Goal: Information Seeking & Learning: Learn about a topic

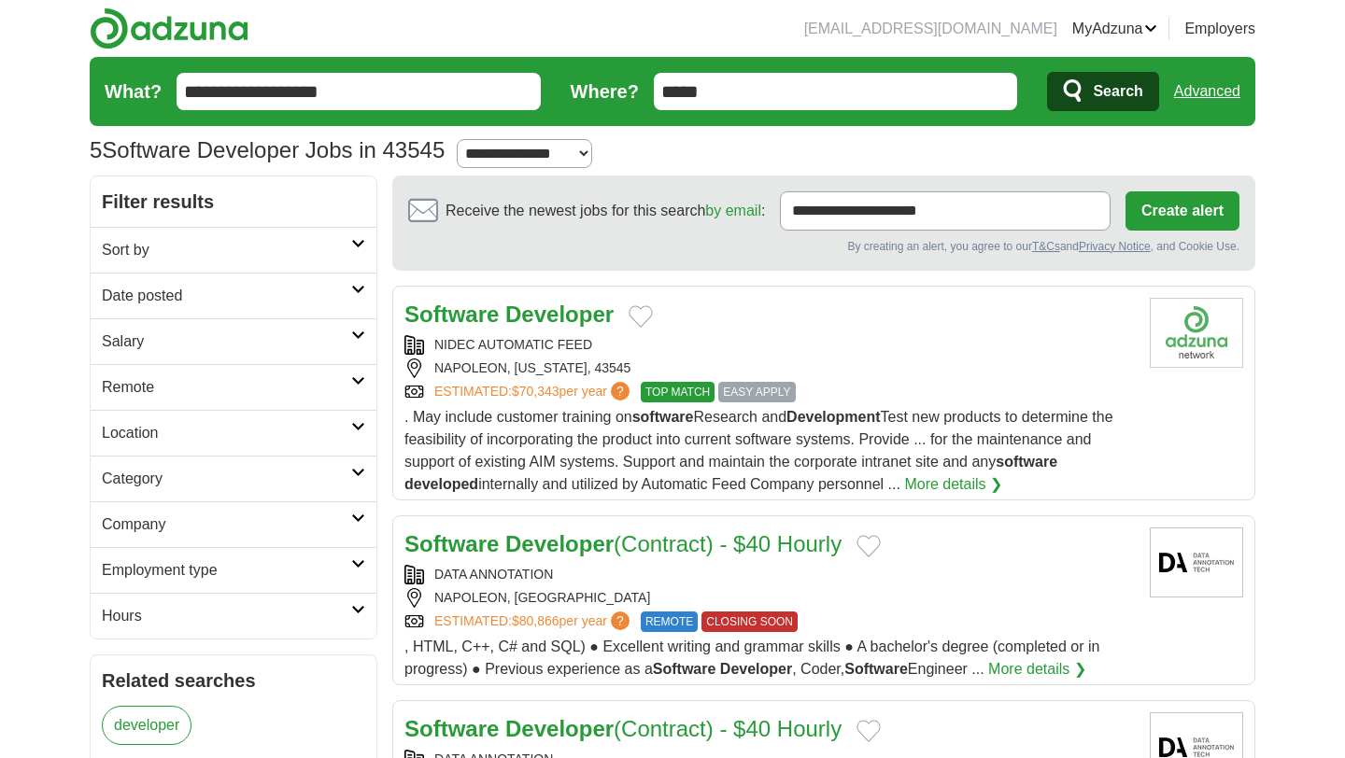
click at [386, 106] on input "**********" at bounding box center [359, 91] width 364 height 37
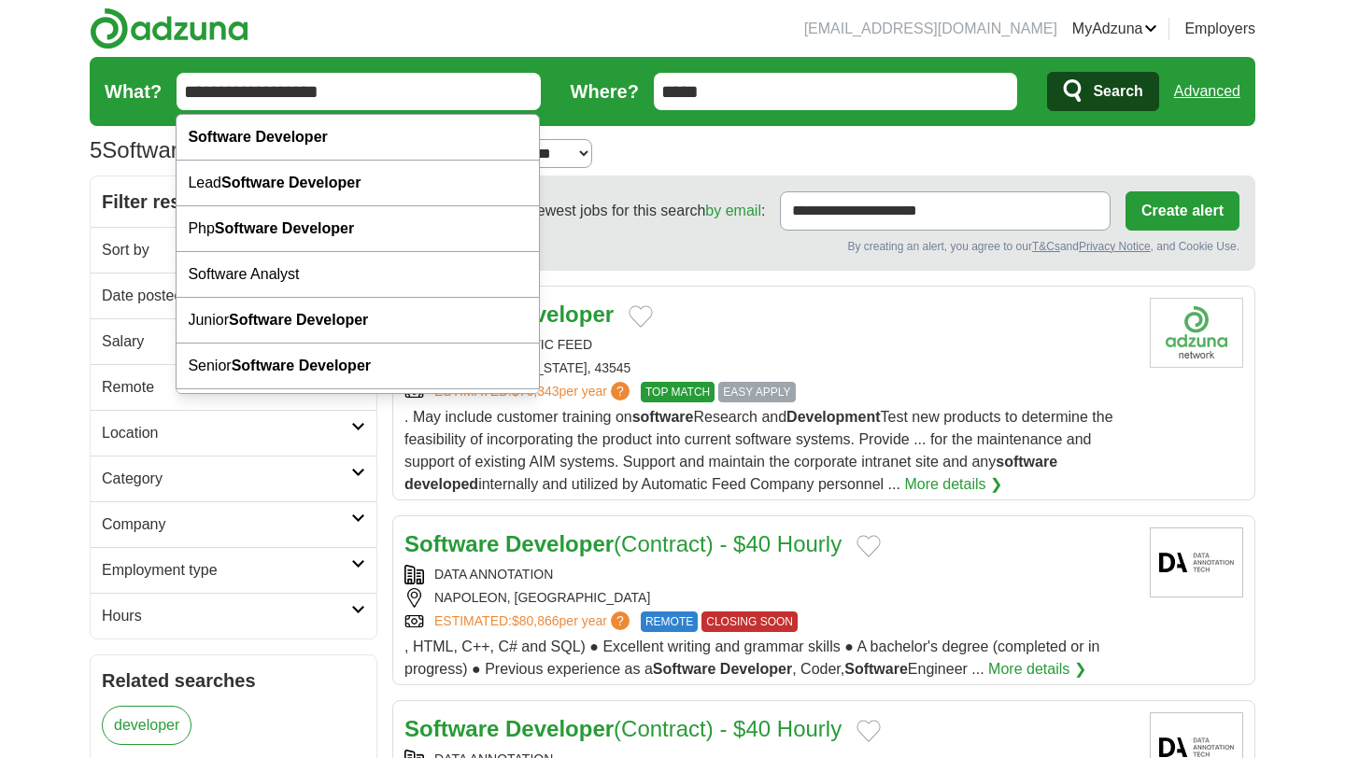
click at [386, 106] on input "**********" at bounding box center [359, 91] width 364 height 37
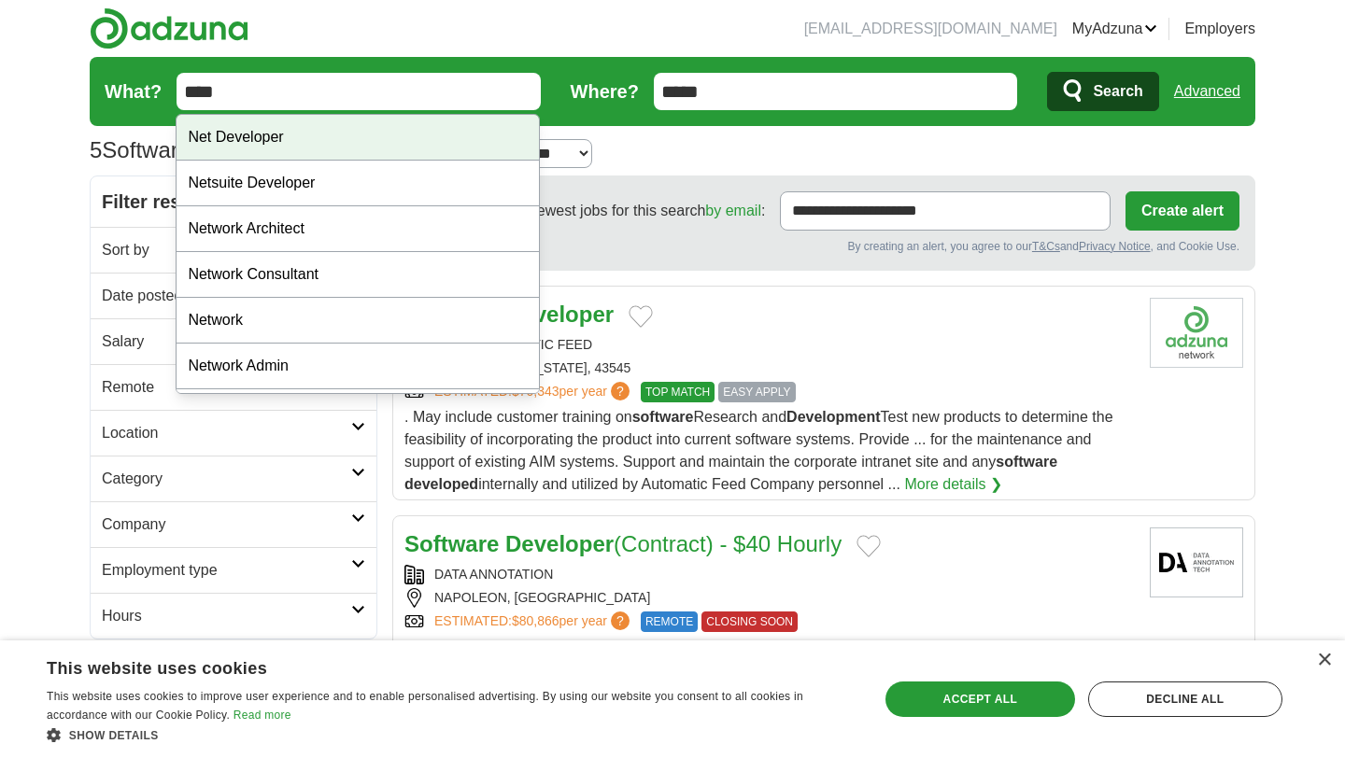
click at [380, 158] on div "Net Developer" at bounding box center [358, 138] width 362 height 46
type input "**********"
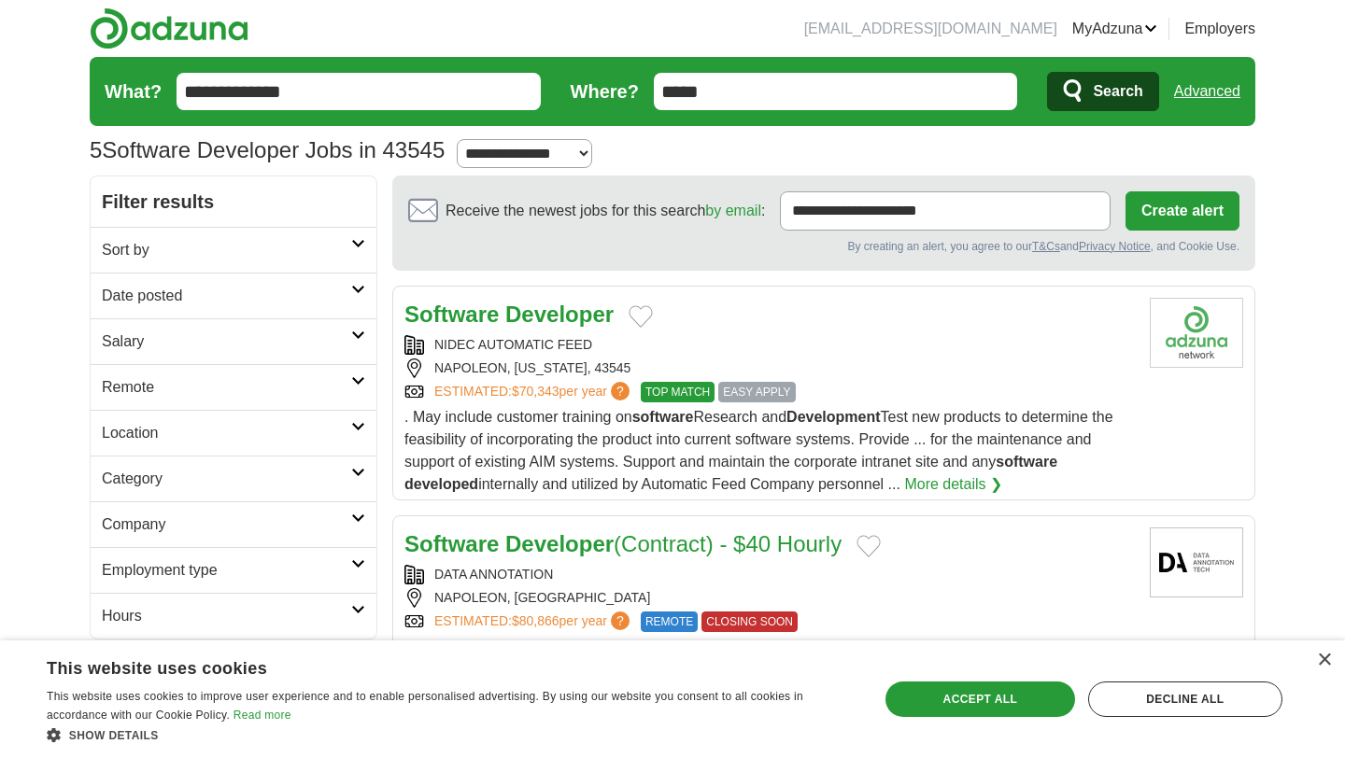
click at [736, 91] on input "*****" at bounding box center [836, 91] width 364 height 37
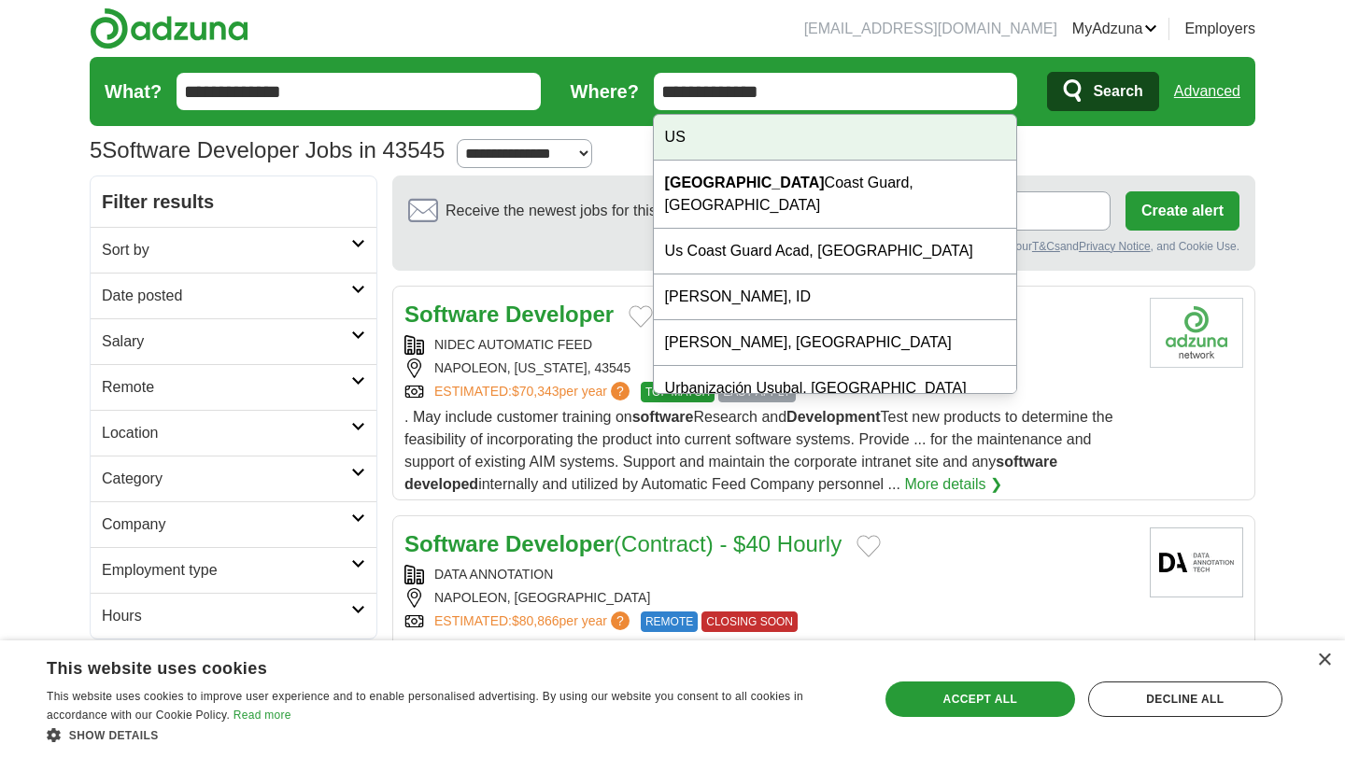
click at [702, 132] on div "US" at bounding box center [835, 138] width 362 height 46
type input "**"
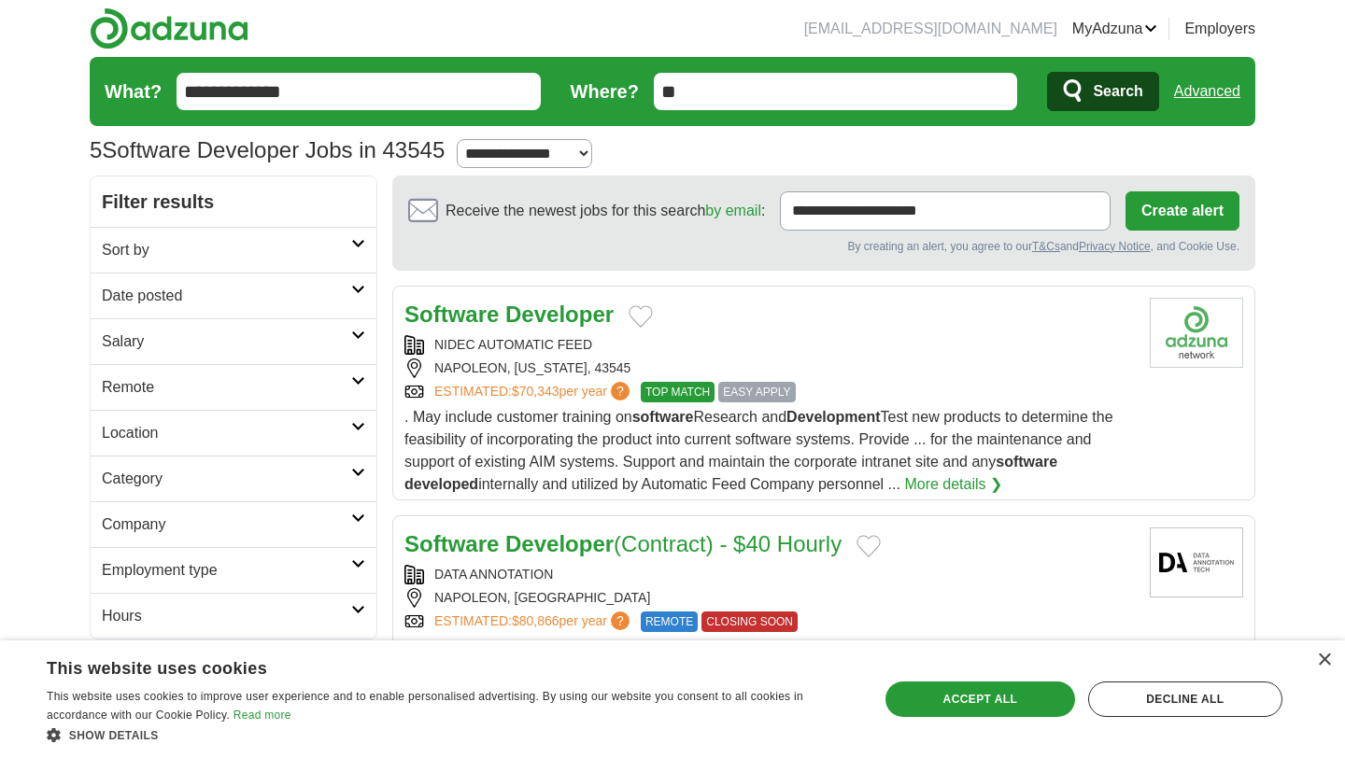
click at [1100, 92] on span "Search" at bounding box center [1118, 91] width 50 height 37
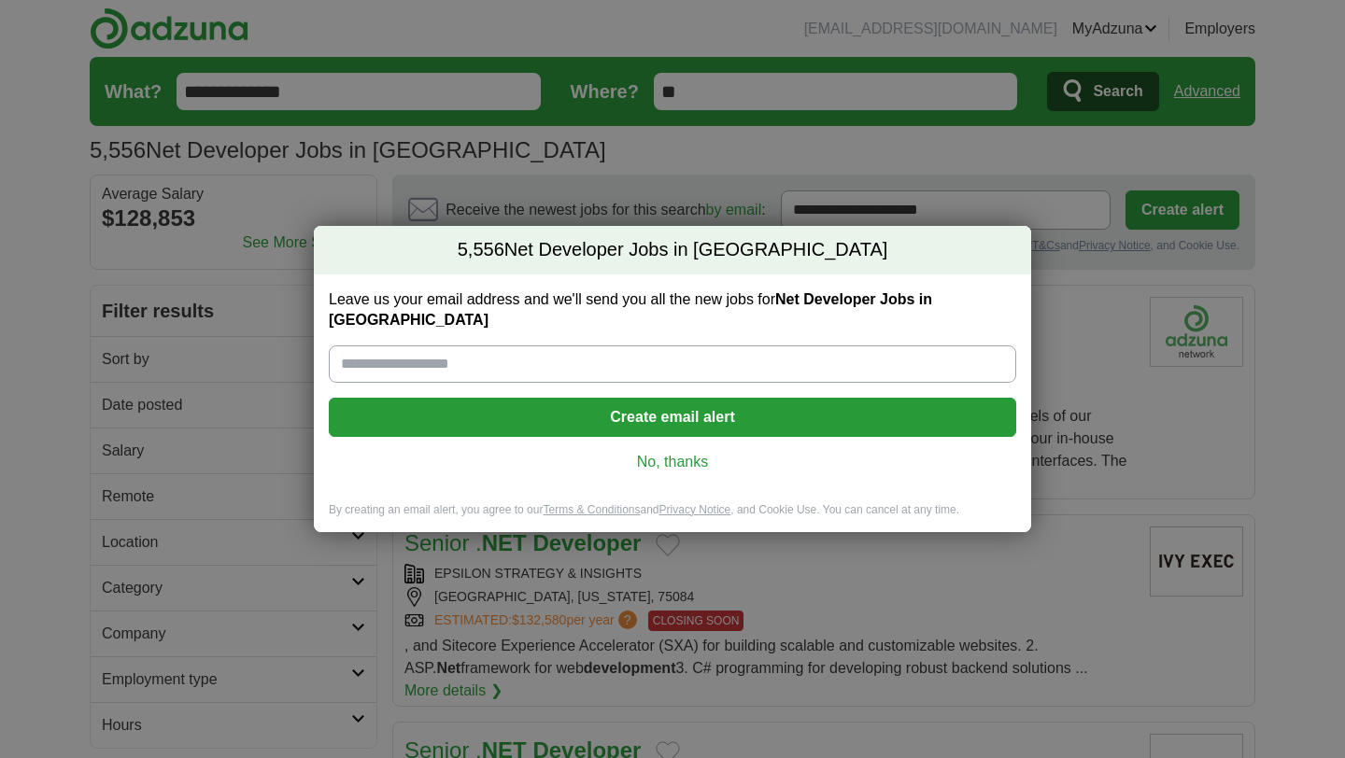
click at [680, 452] on link "No, thanks" at bounding box center [673, 462] width 658 height 21
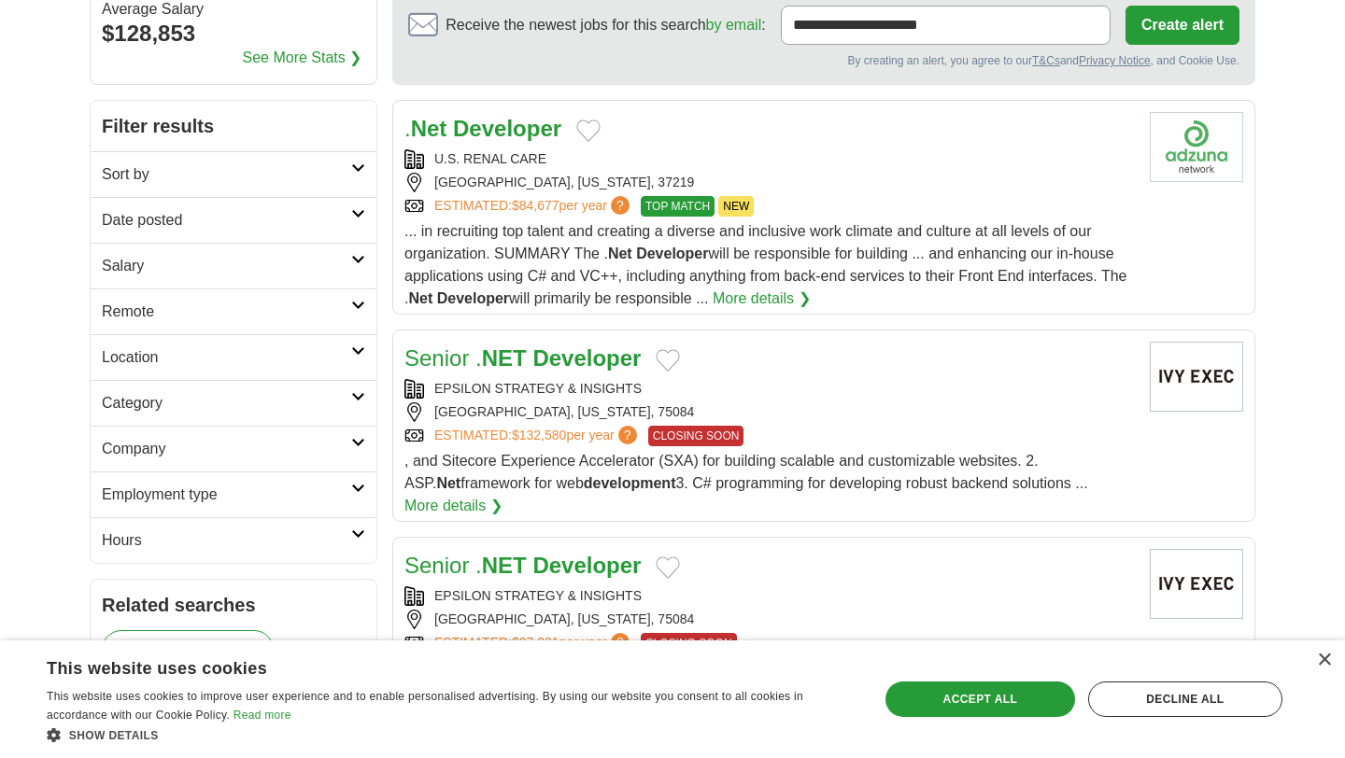
scroll to position [181, 0]
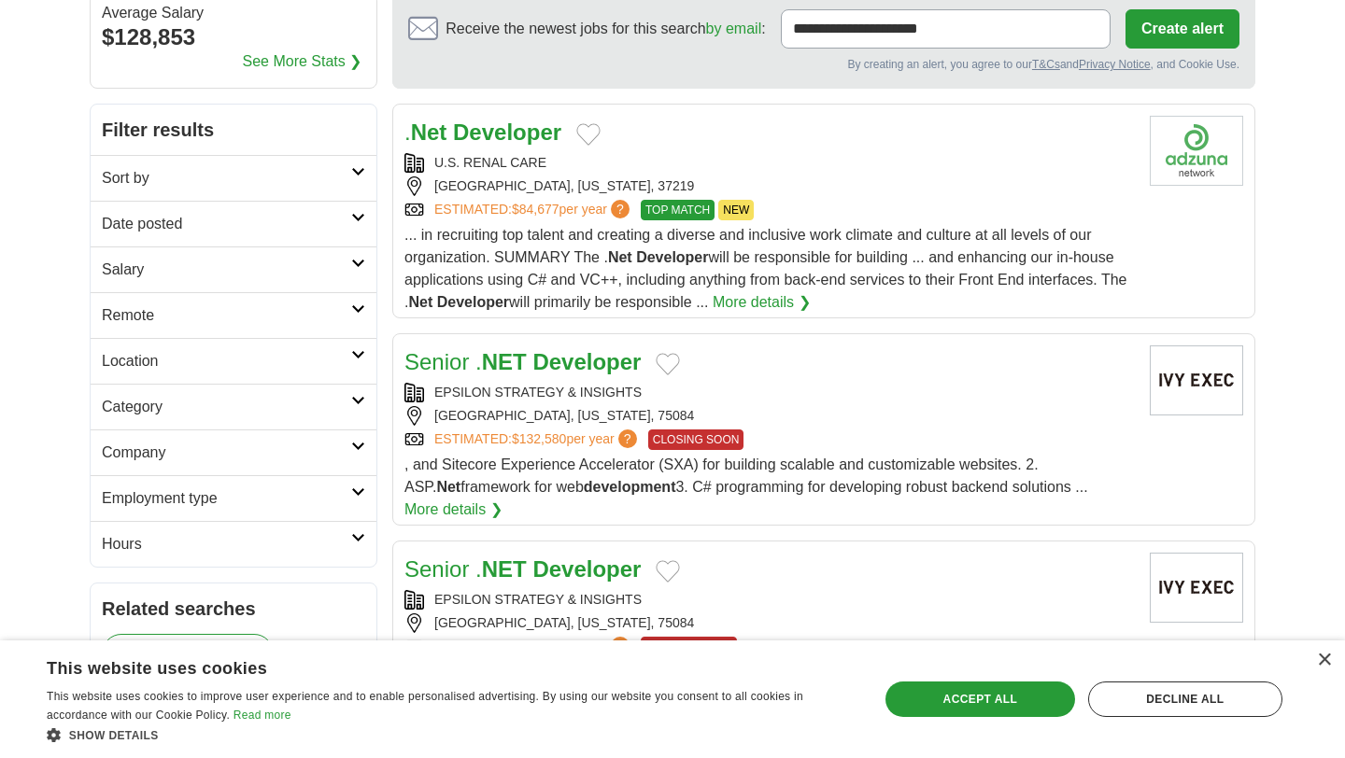
click at [327, 170] on h2 "Sort by" at bounding box center [226, 178] width 249 height 22
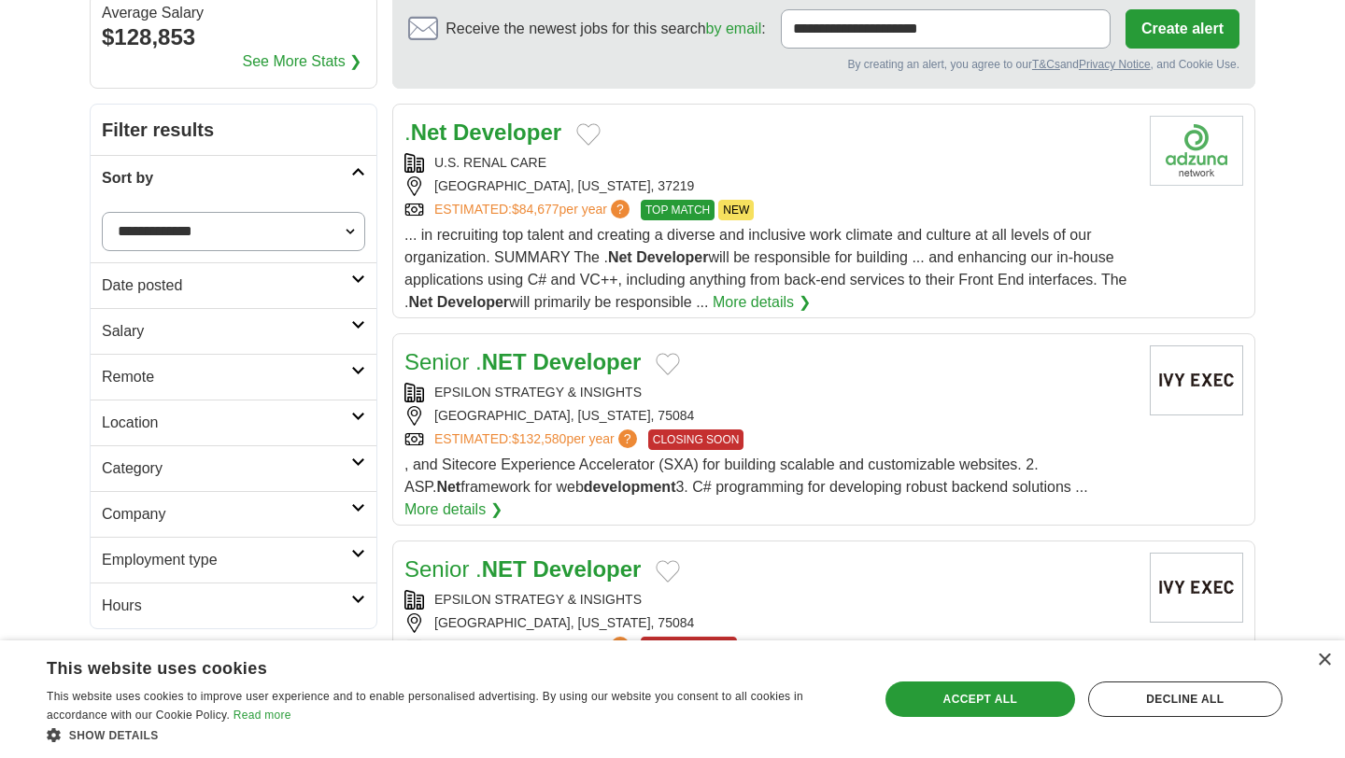
click at [318, 188] on h2 "Sort by" at bounding box center [226, 178] width 249 height 22
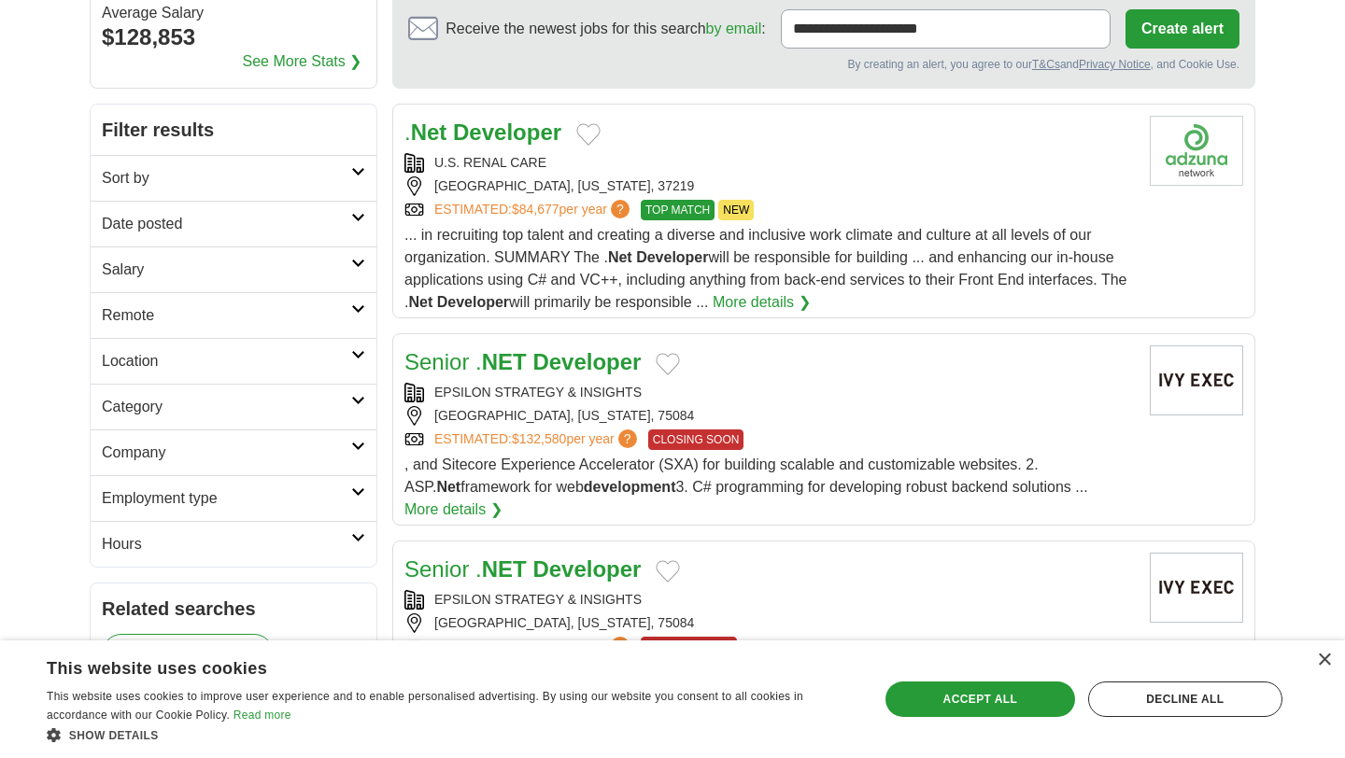
click at [316, 220] on h2 "Date posted" at bounding box center [226, 224] width 249 height 22
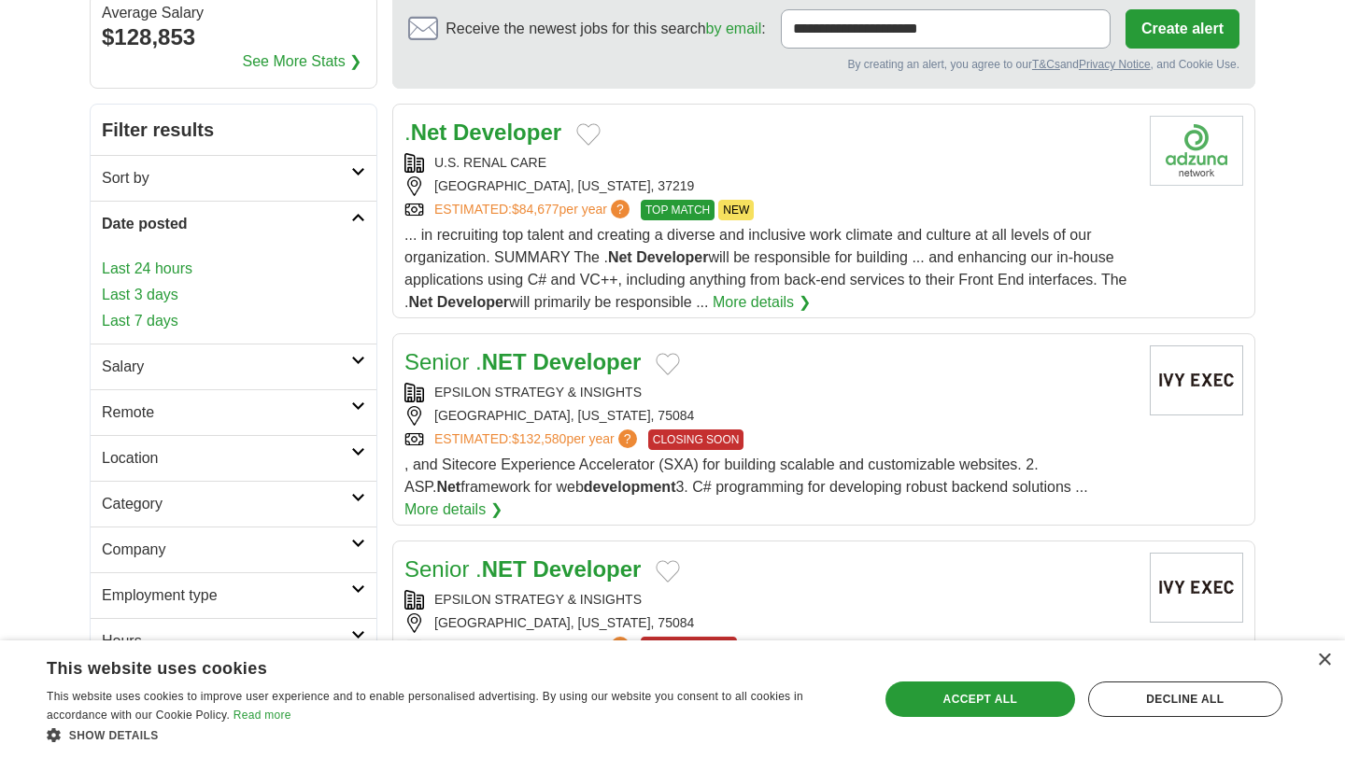
click at [316, 220] on h2 "Date posted" at bounding box center [226, 224] width 249 height 22
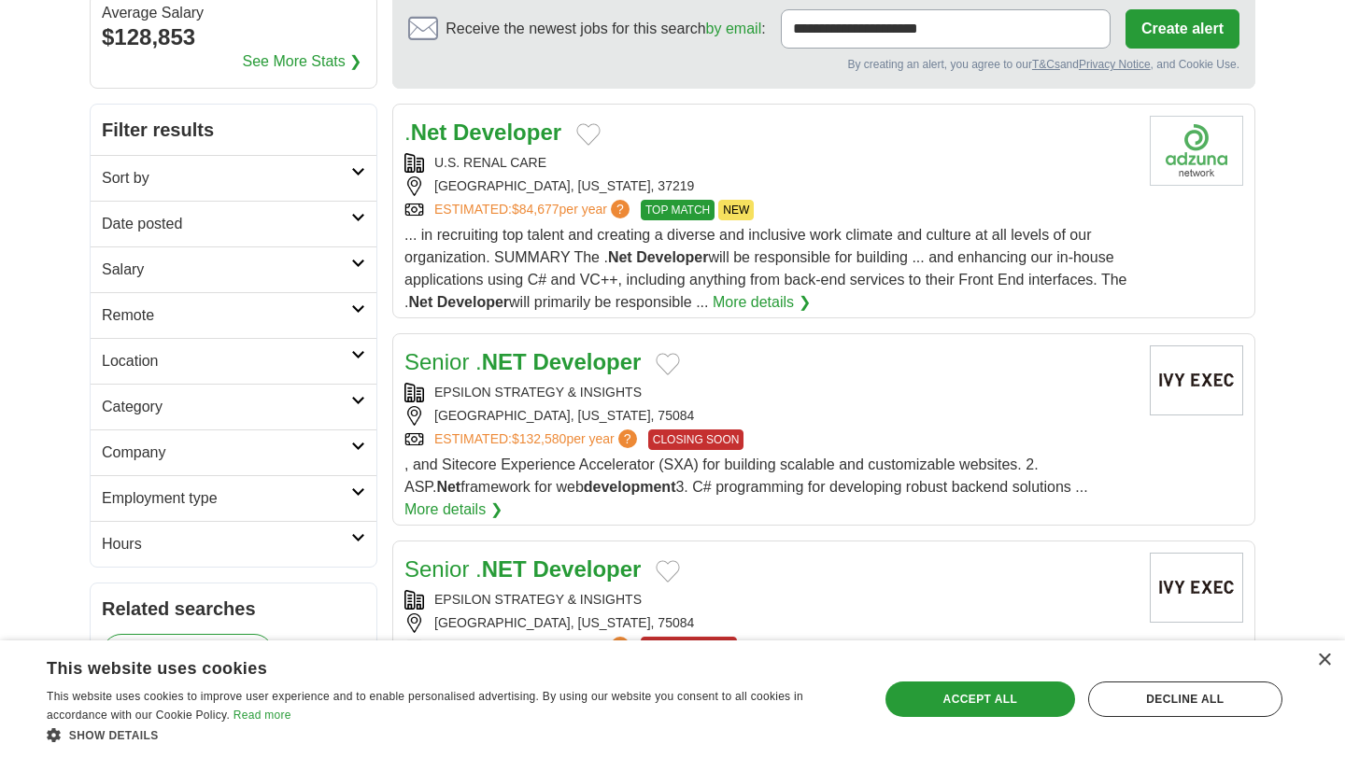
click at [316, 280] on h2 "Salary" at bounding box center [226, 270] width 249 height 22
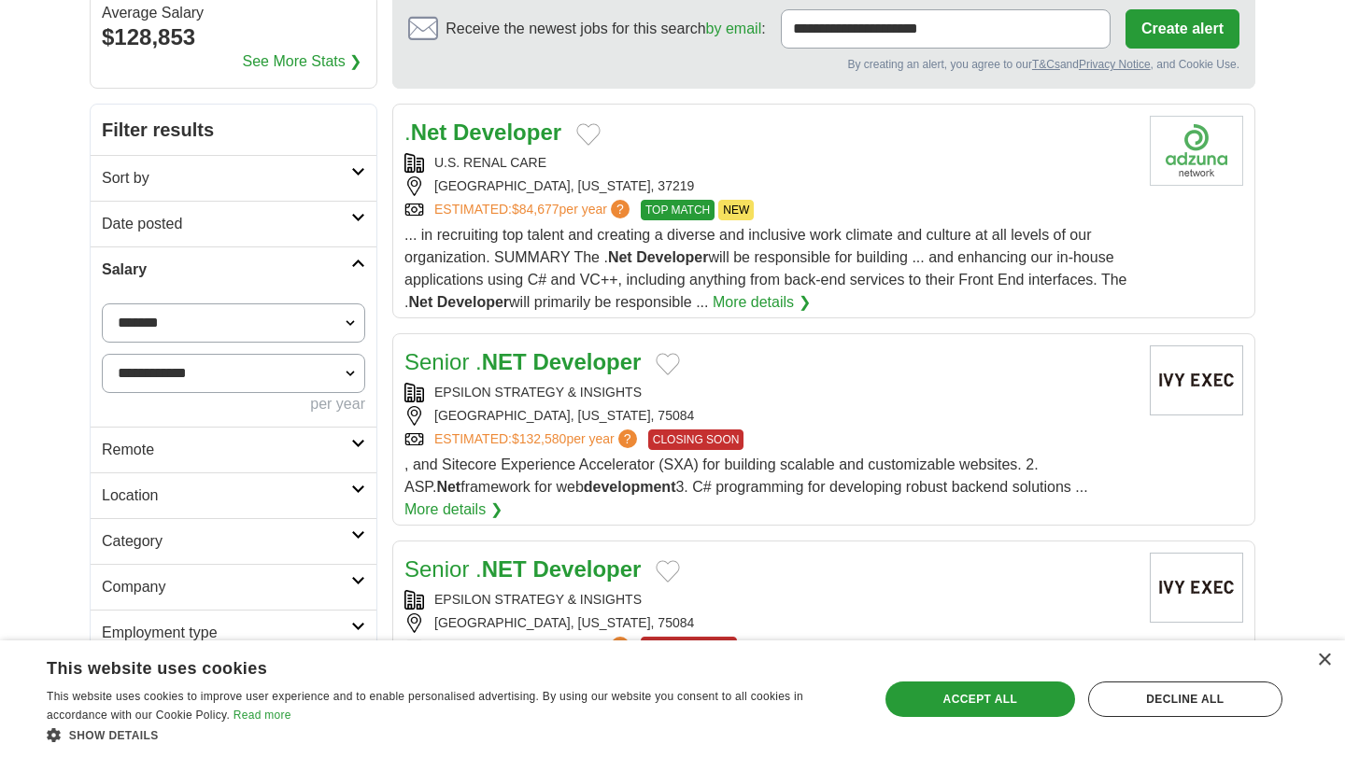
click at [316, 280] on h2 "Salary" at bounding box center [226, 270] width 249 height 22
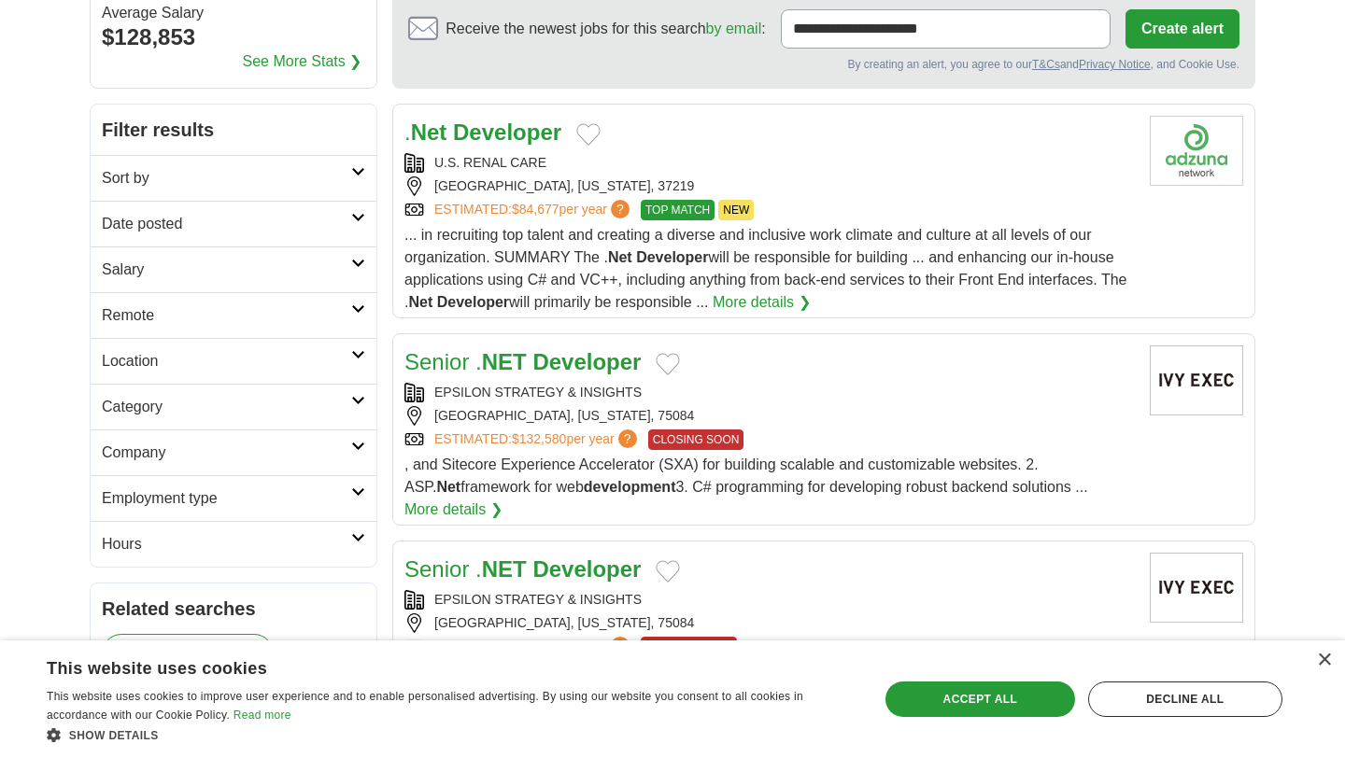
click at [305, 313] on h2 "Remote" at bounding box center [226, 315] width 249 height 22
click at [297, 216] on h2 "Date posted" at bounding box center [226, 224] width 249 height 22
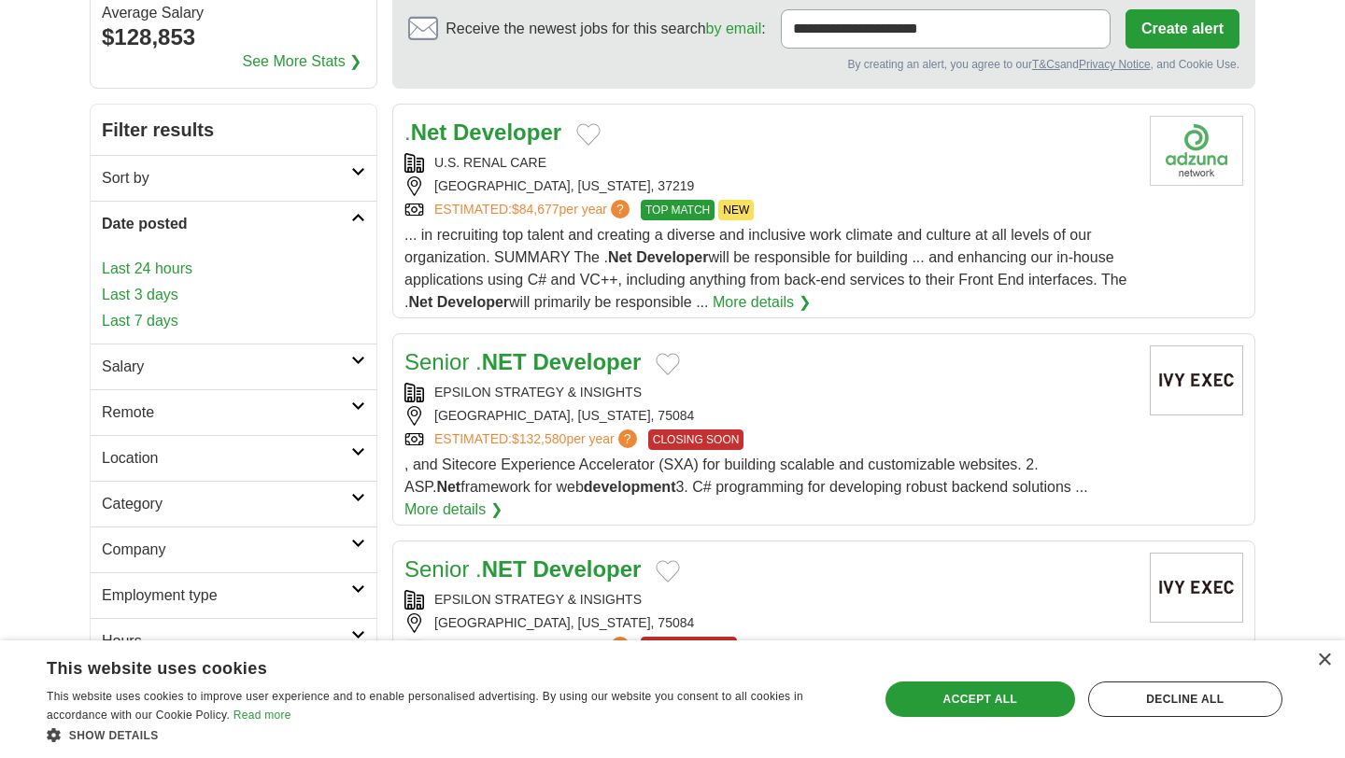
click at [163, 274] on link "Last 24 hours" at bounding box center [233, 269] width 263 height 22
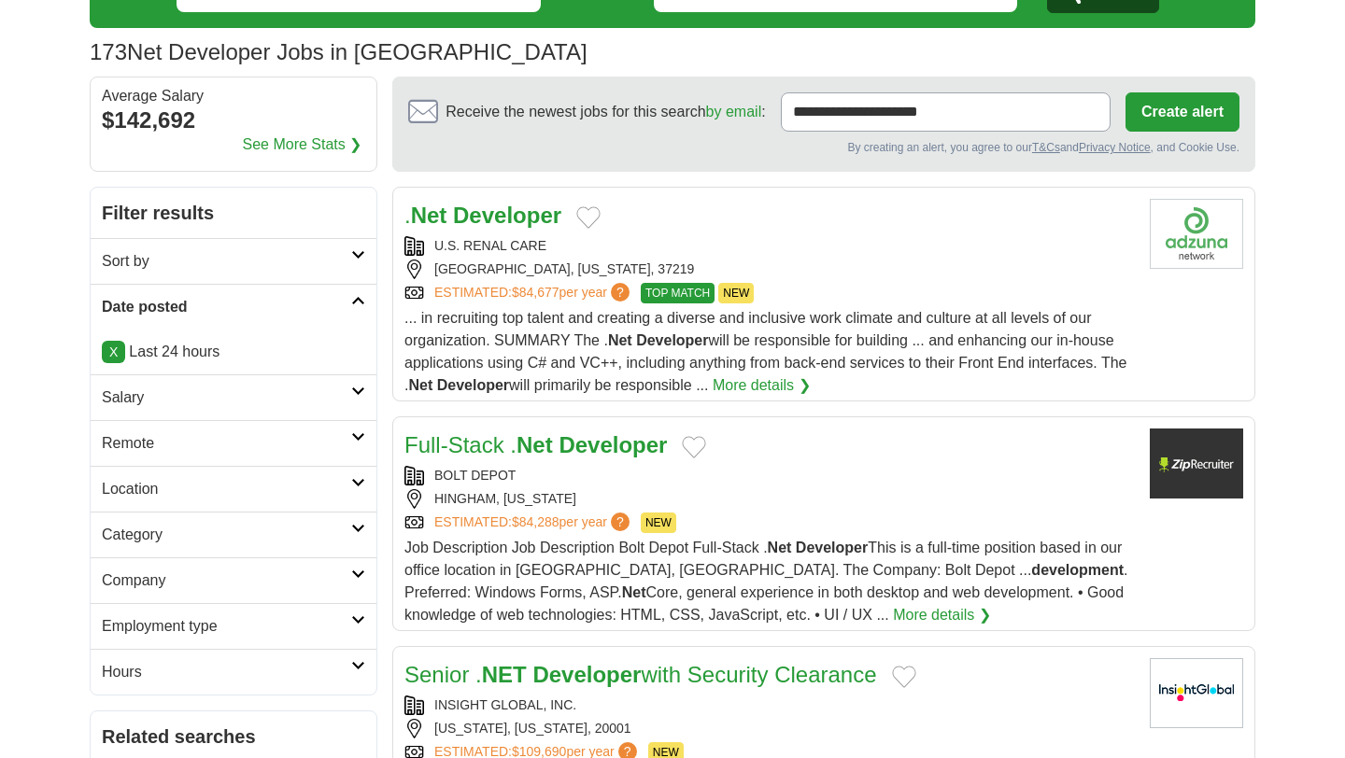
scroll to position [105, 0]
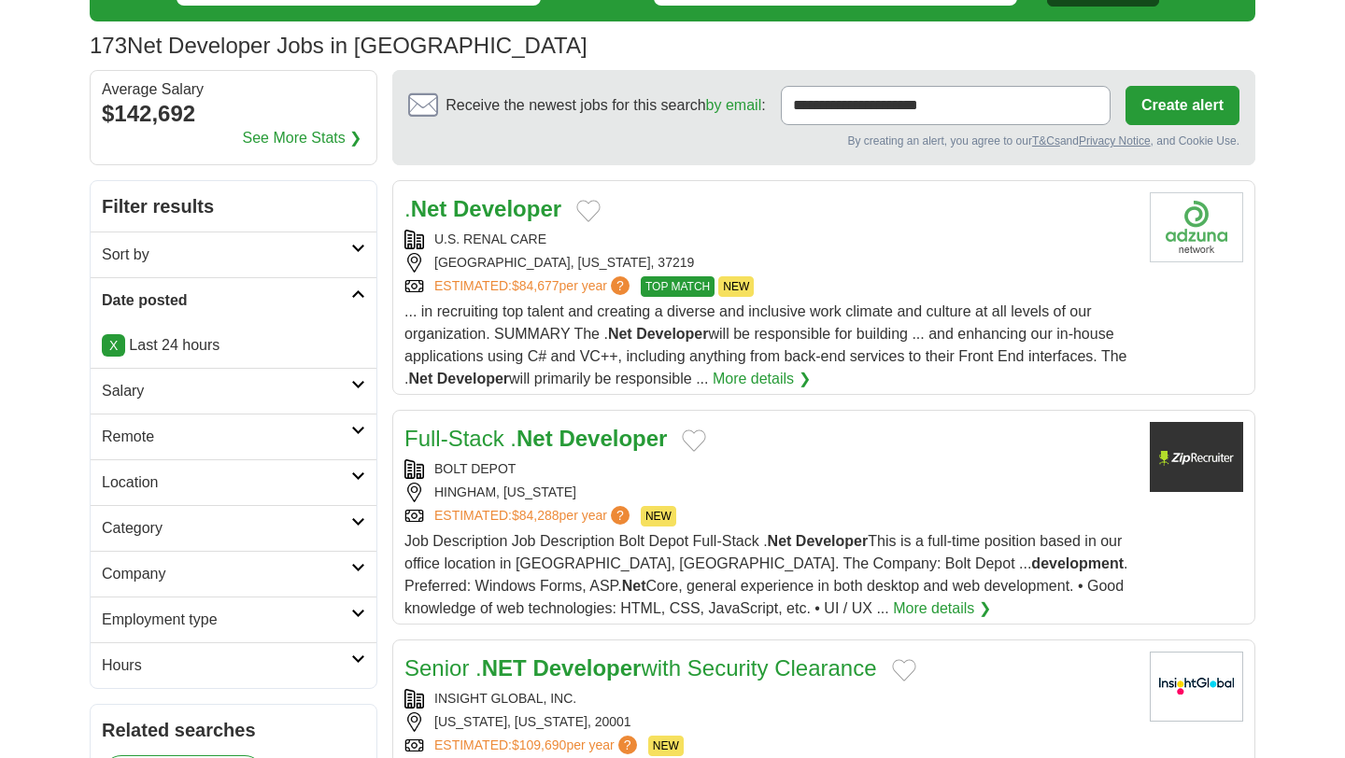
click at [245, 260] on h2 "Sort by" at bounding box center [226, 255] width 249 height 22
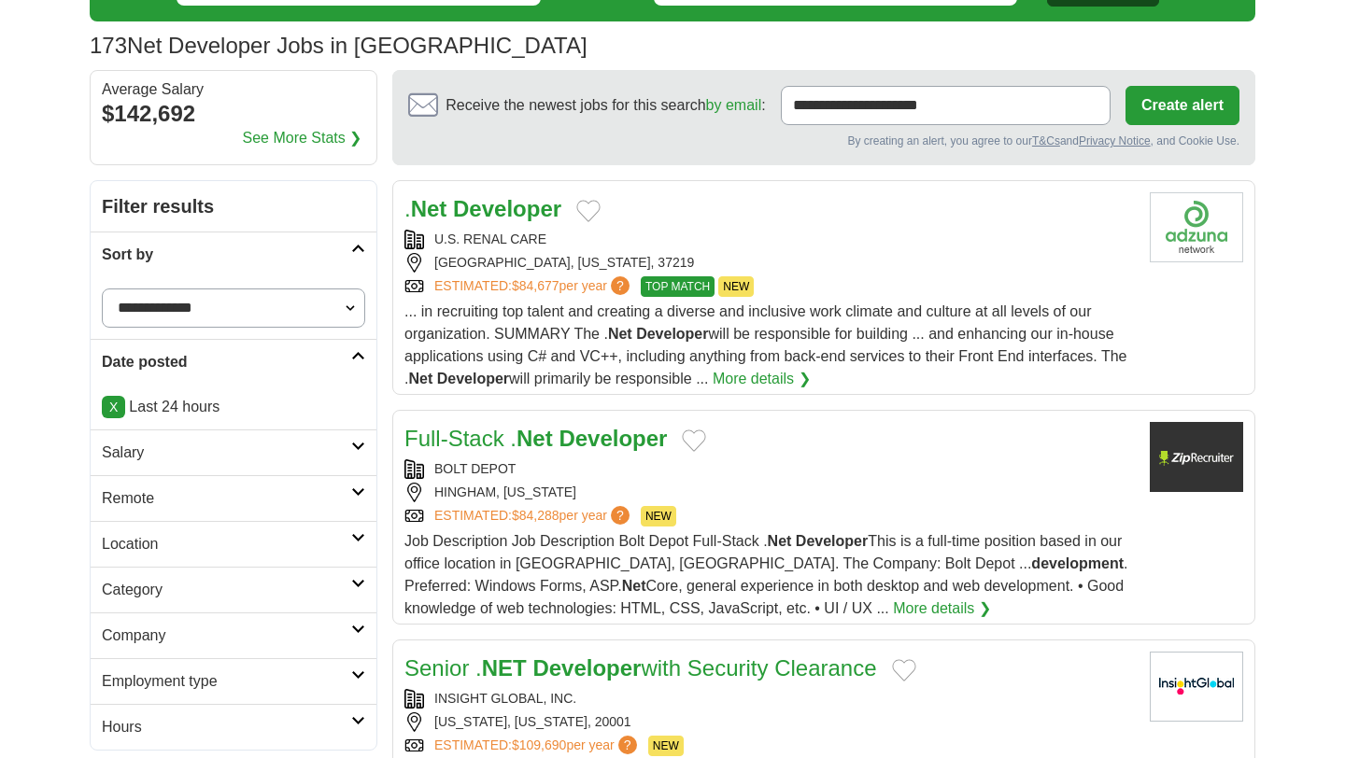
click at [245, 260] on h2 "Sort by" at bounding box center [226, 255] width 249 height 22
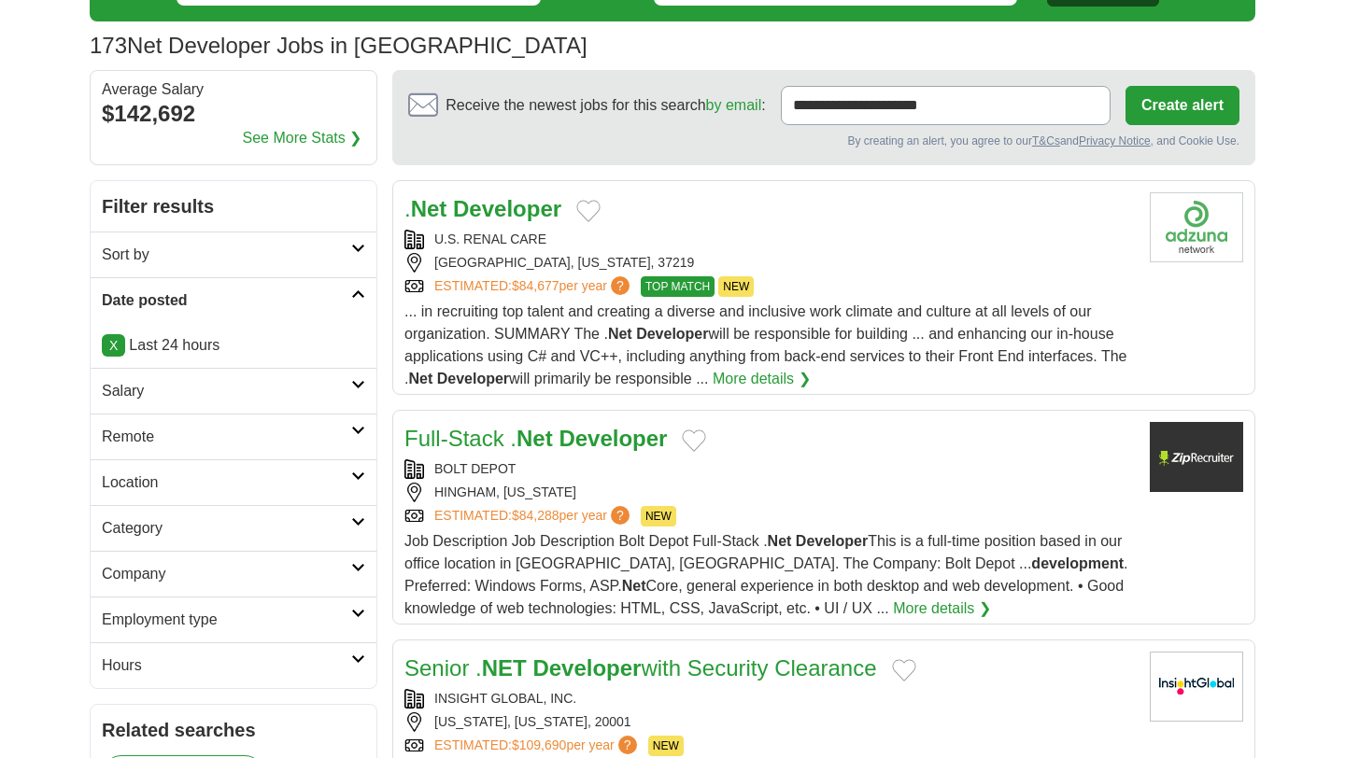
click at [243, 396] on h2 "Salary" at bounding box center [226, 391] width 249 height 22
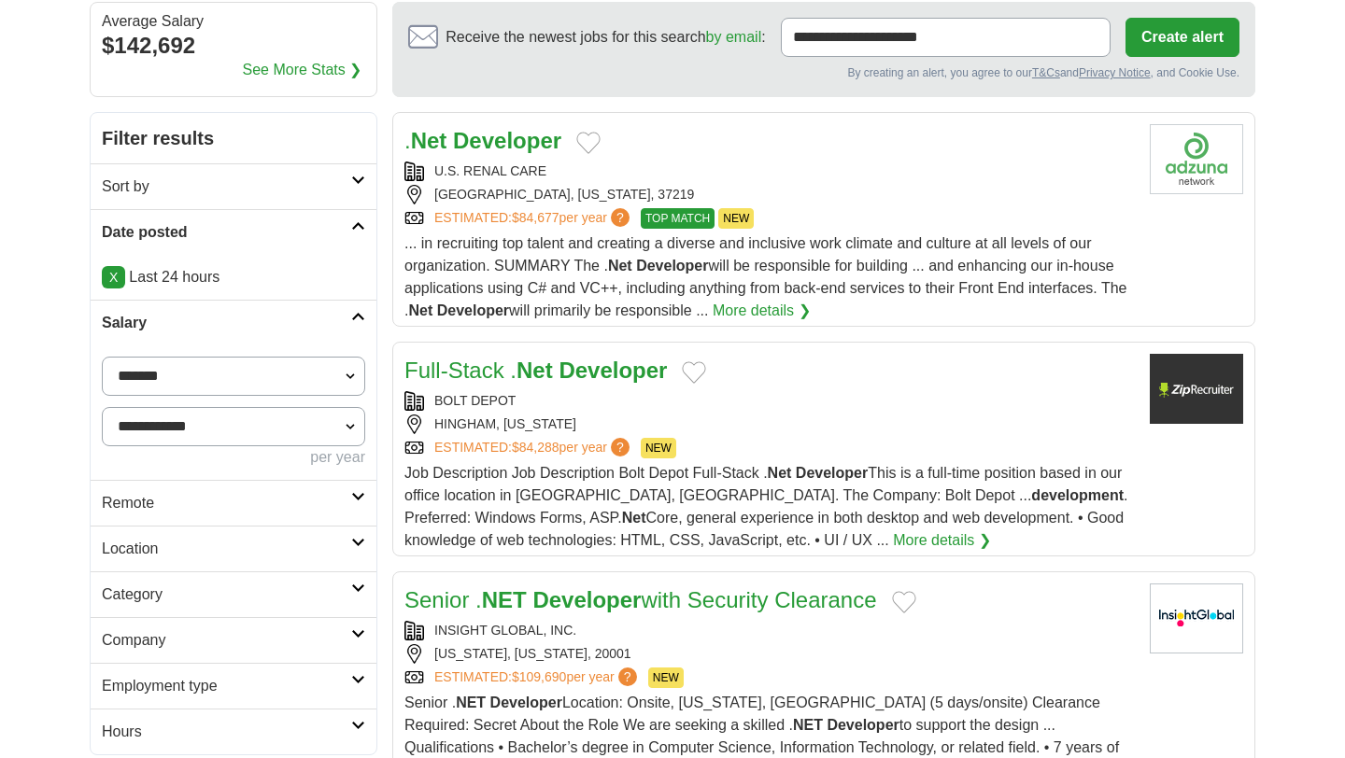
scroll to position [206, 0]
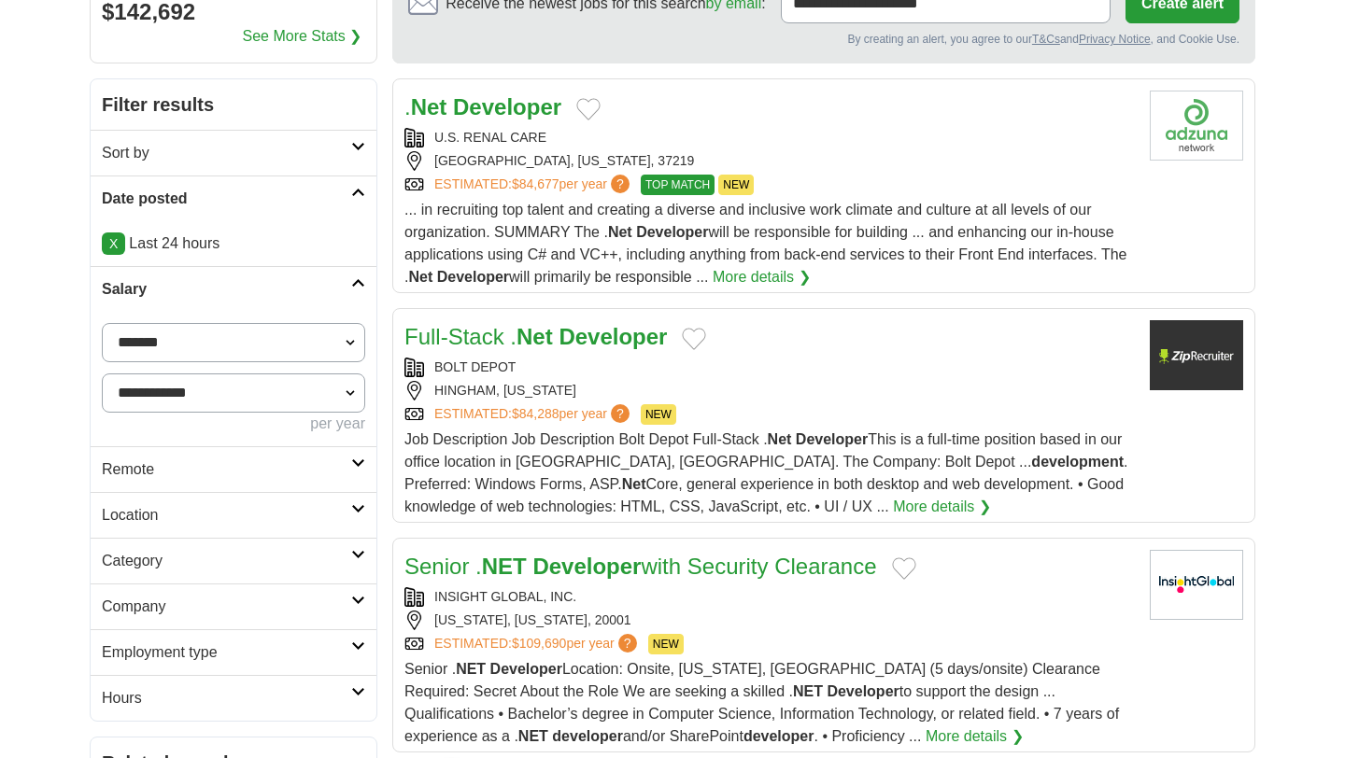
click at [316, 284] on h2 "Salary" at bounding box center [226, 289] width 249 height 22
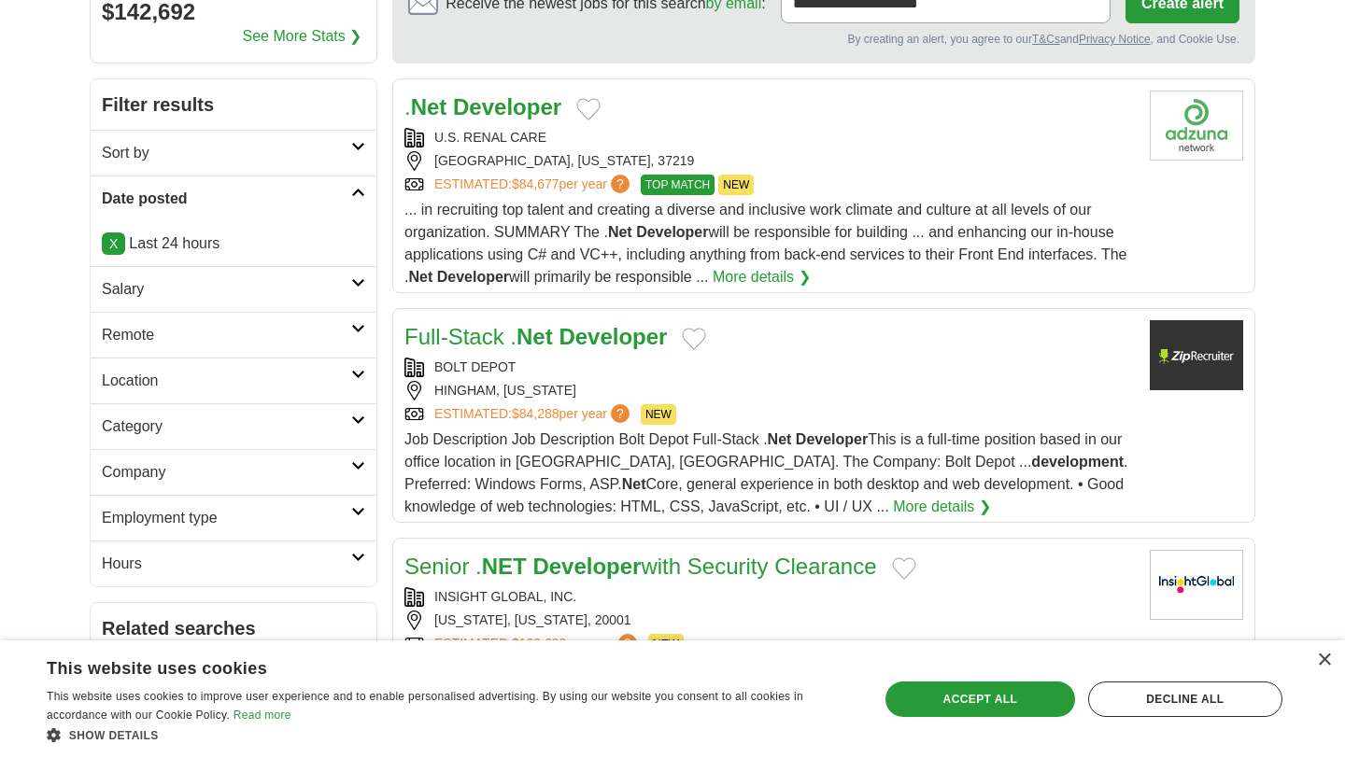
click at [282, 357] on link "Remote" at bounding box center [234, 335] width 286 height 46
click at [259, 384] on h2 "Location" at bounding box center [226, 381] width 249 height 22
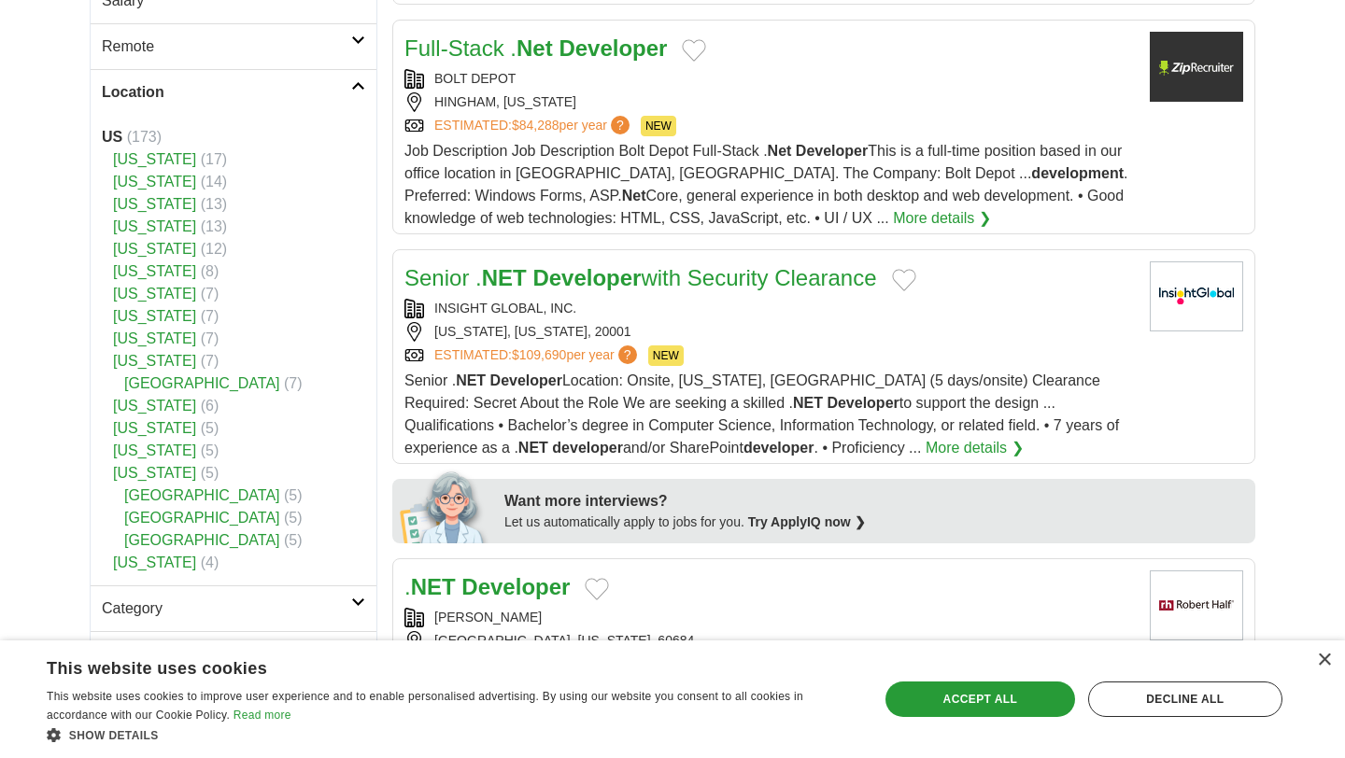
scroll to position [491, 0]
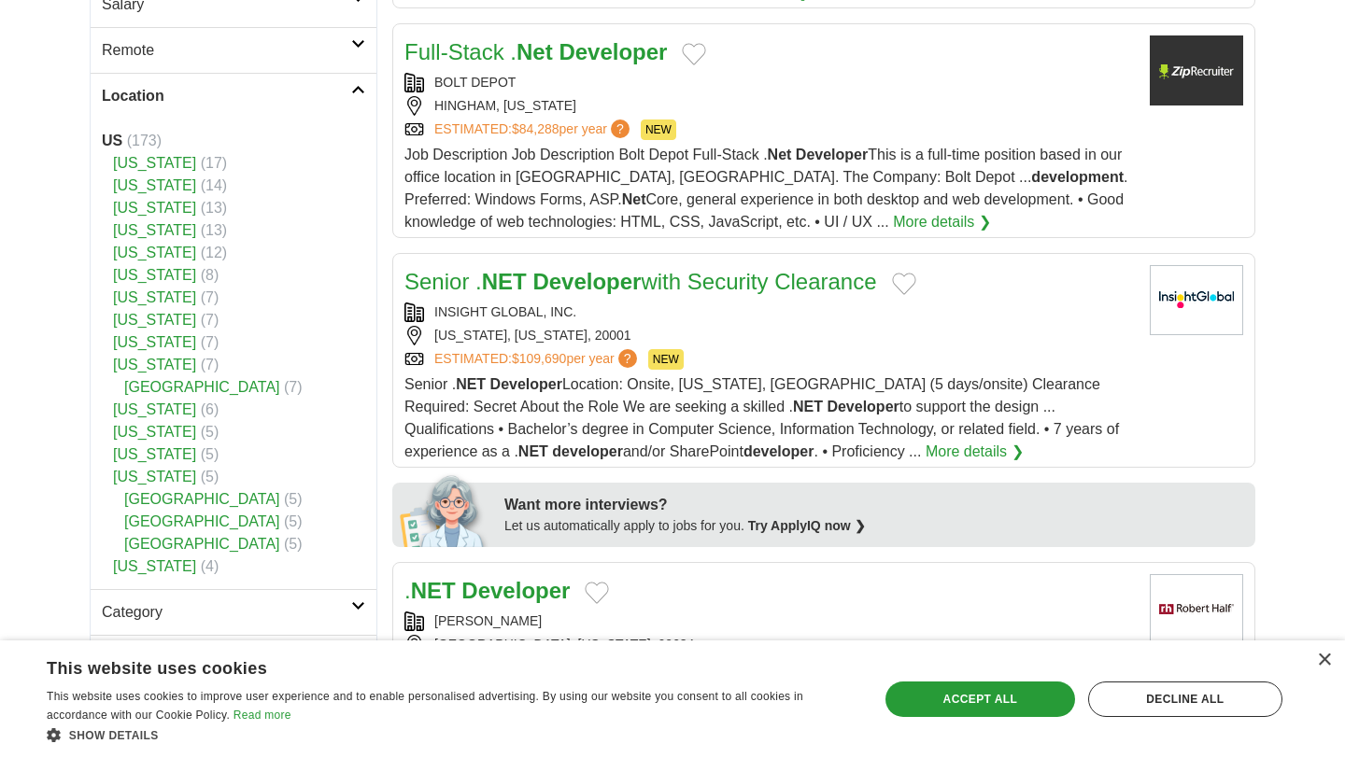
click at [294, 99] on h2 "Location" at bounding box center [226, 96] width 249 height 22
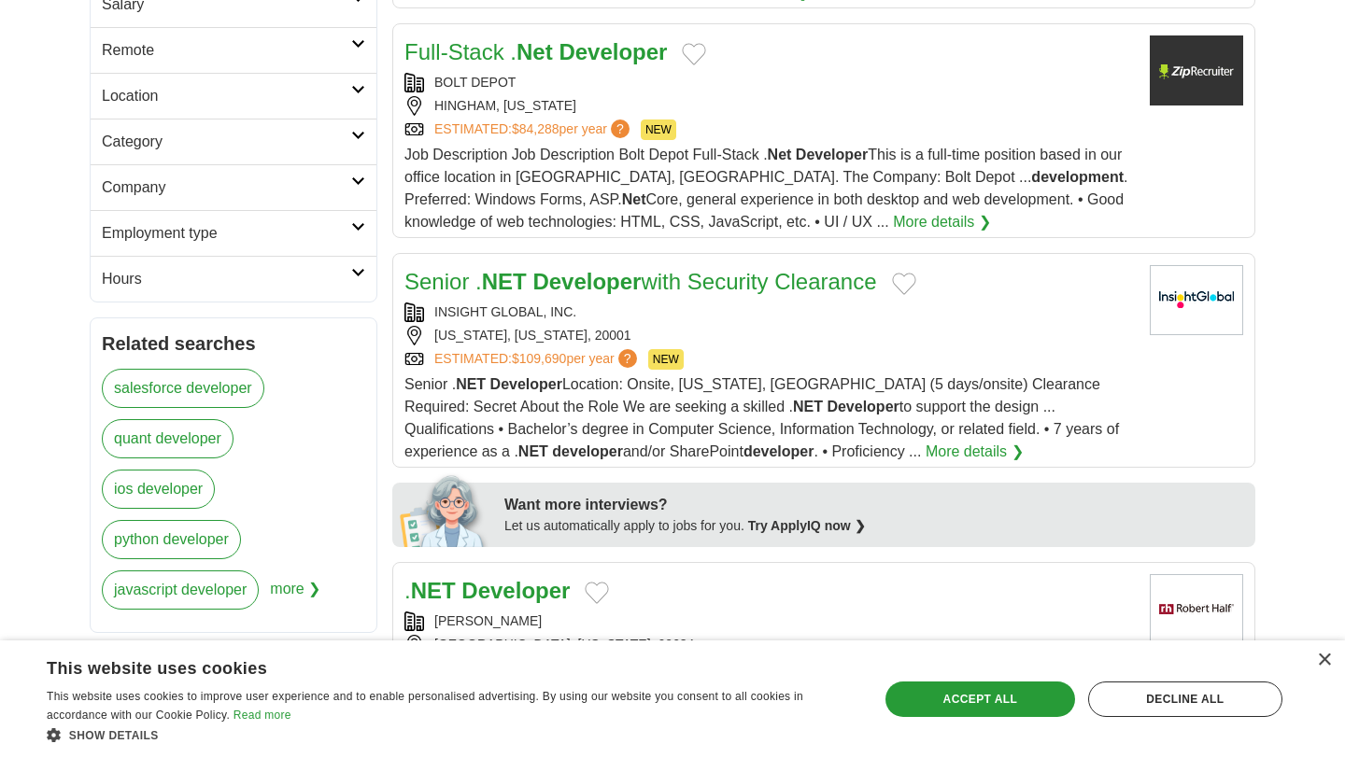
click at [287, 149] on h2 "Category" at bounding box center [226, 142] width 249 height 22
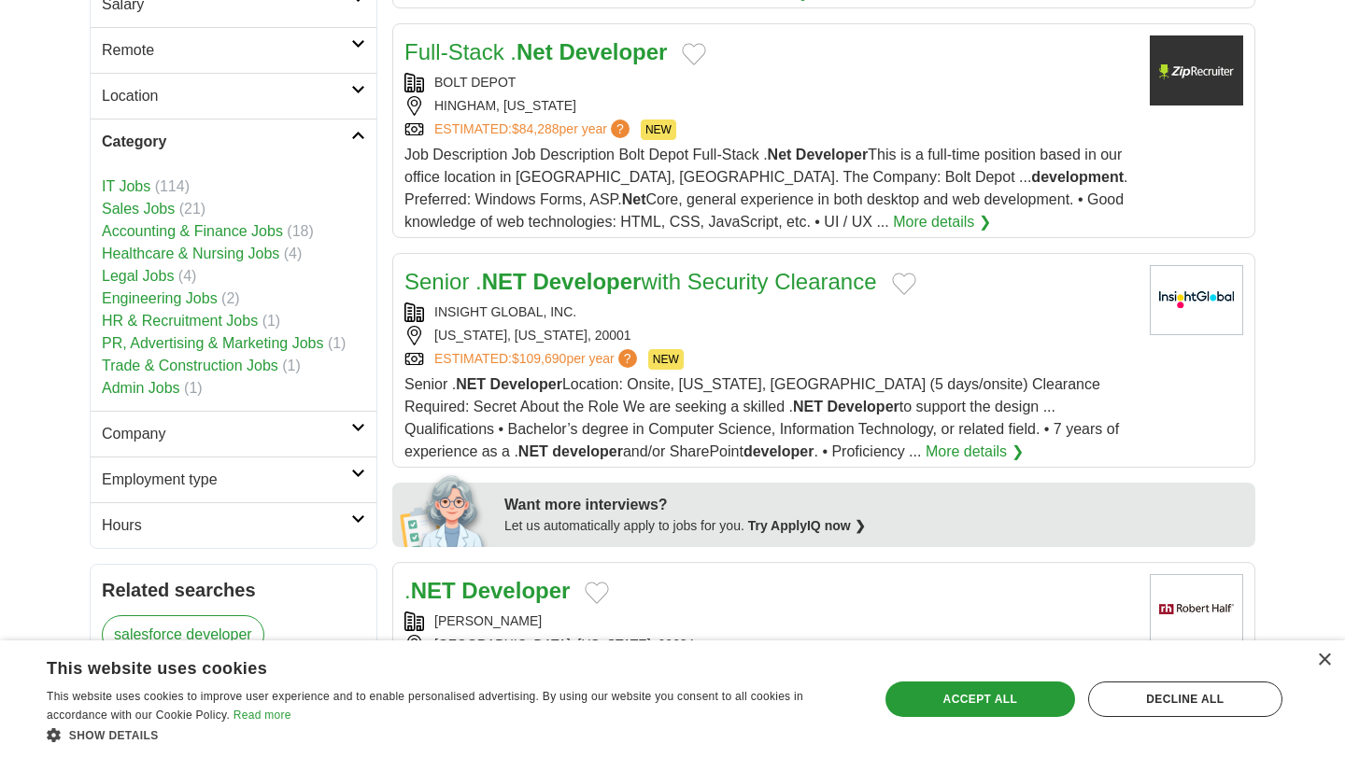
click at [244, 140] on h2 "Category" at bounding box center [226, 142] width 249 height 22
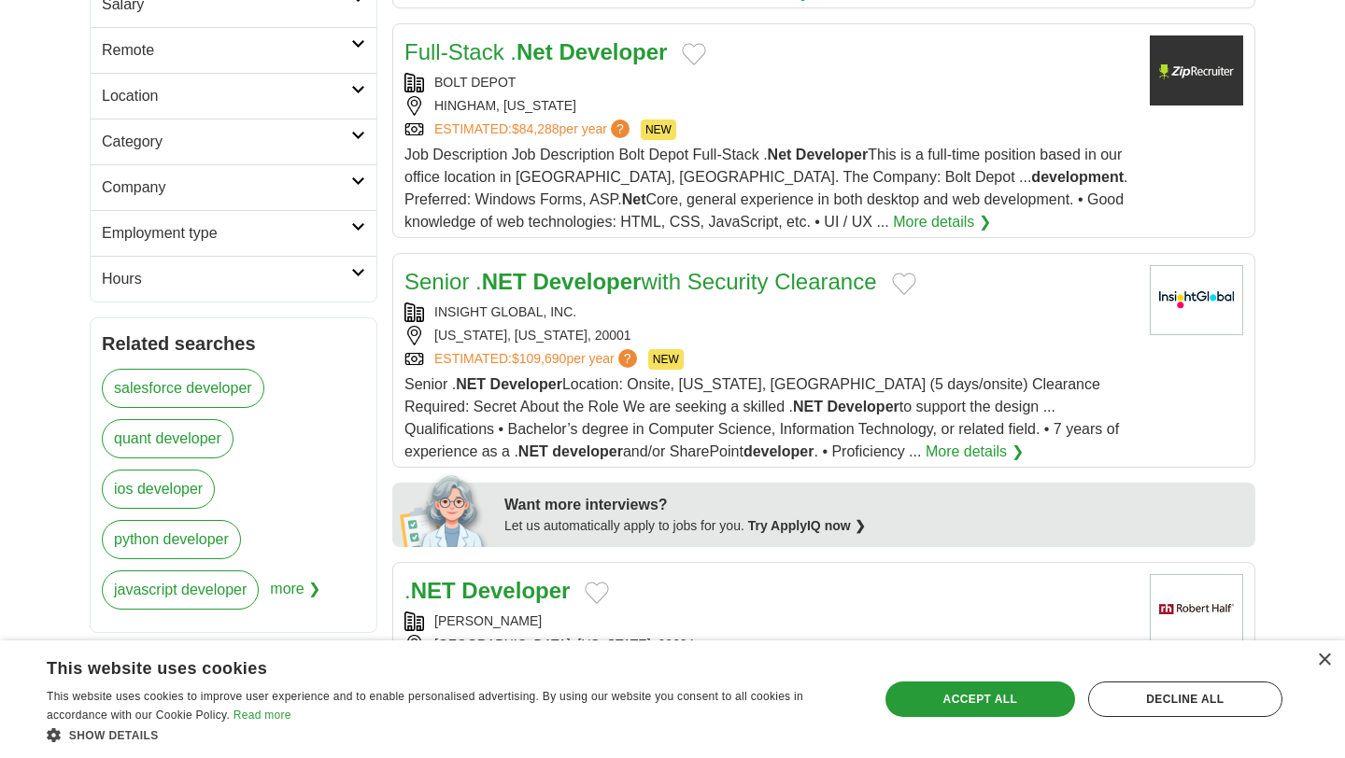
click at [226, 191] on h2 "Company" at bounding box center [226, 188] width 249 height 22
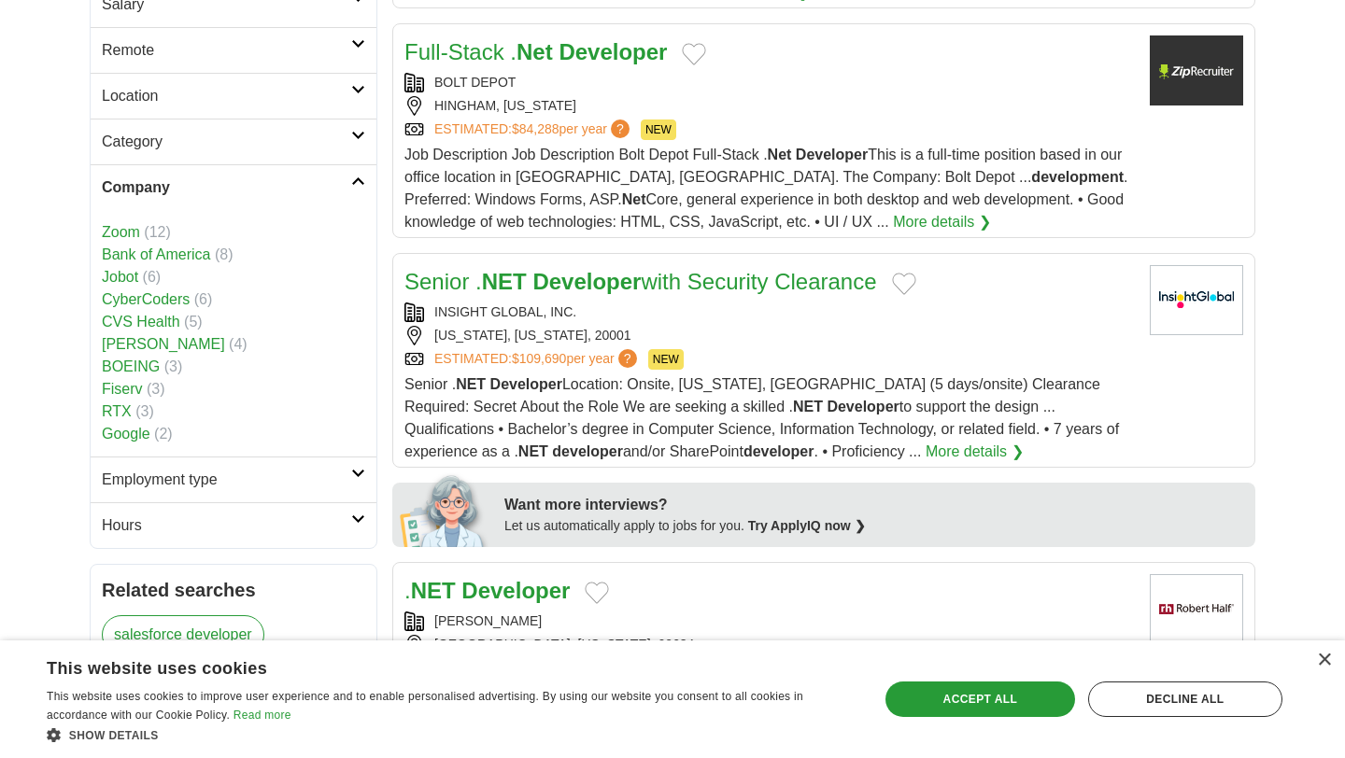
click at [226, 191] on h2 "Company" at bounding box center [226, 188] width 249 height 22
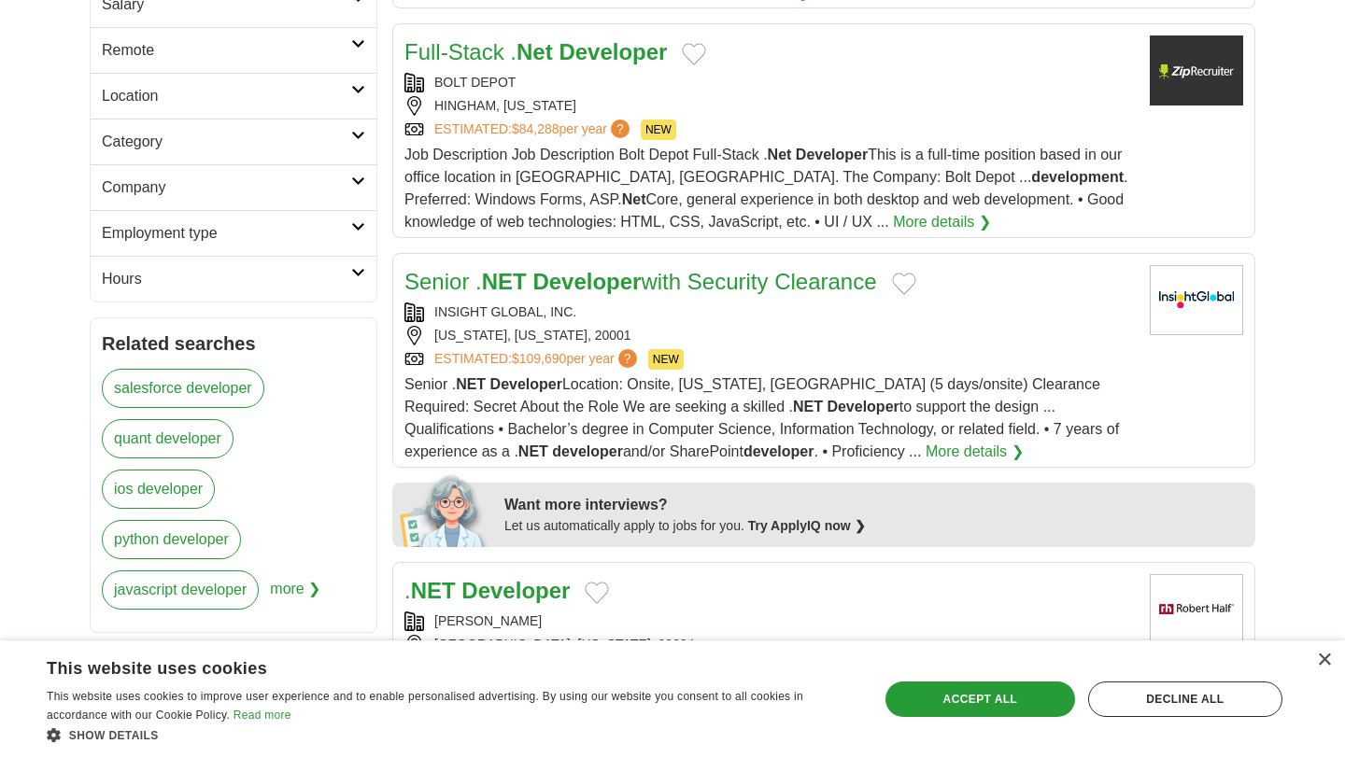
click at [223, 227] on h2 "Employment type" at bounding box center [226, 233] width 249 height 22
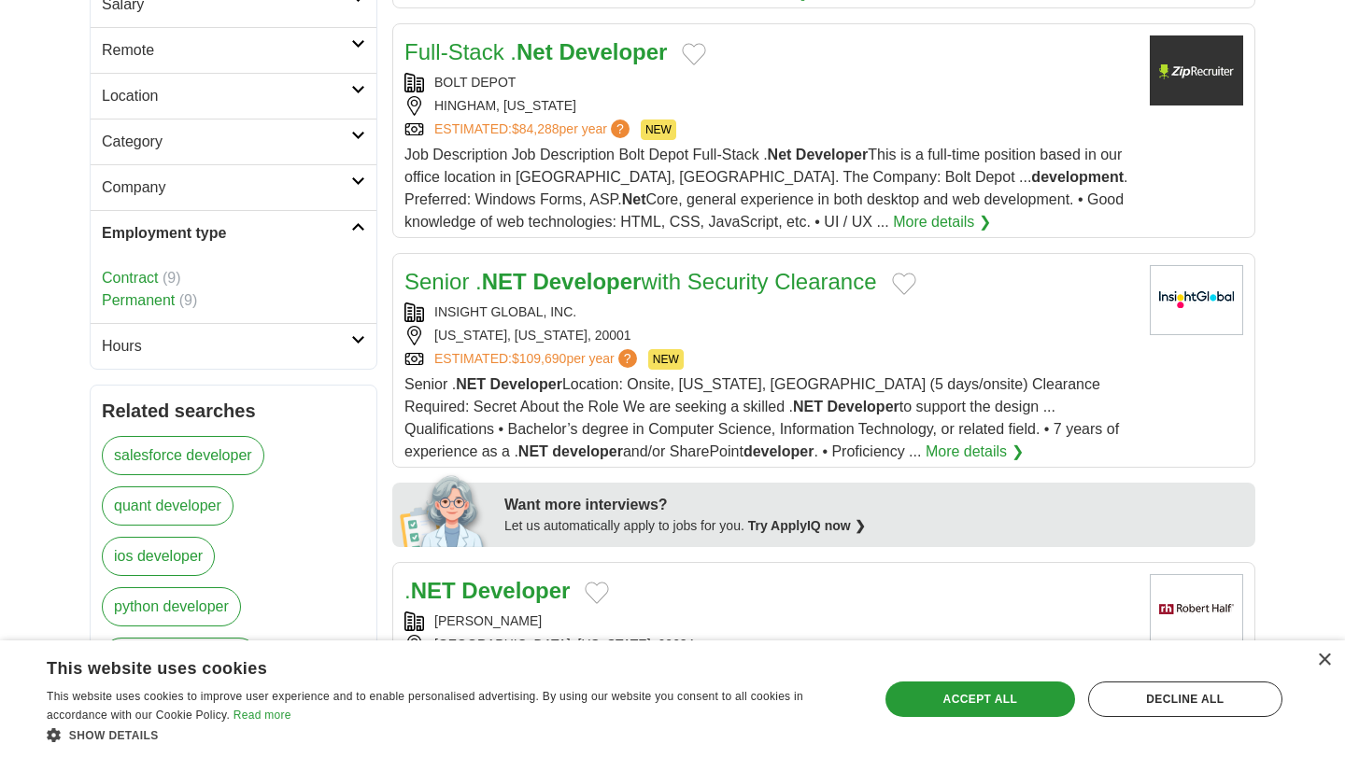
click at [252, 230] on h2 "Employment type" at bounding box center [226, 233] width 249 height 22
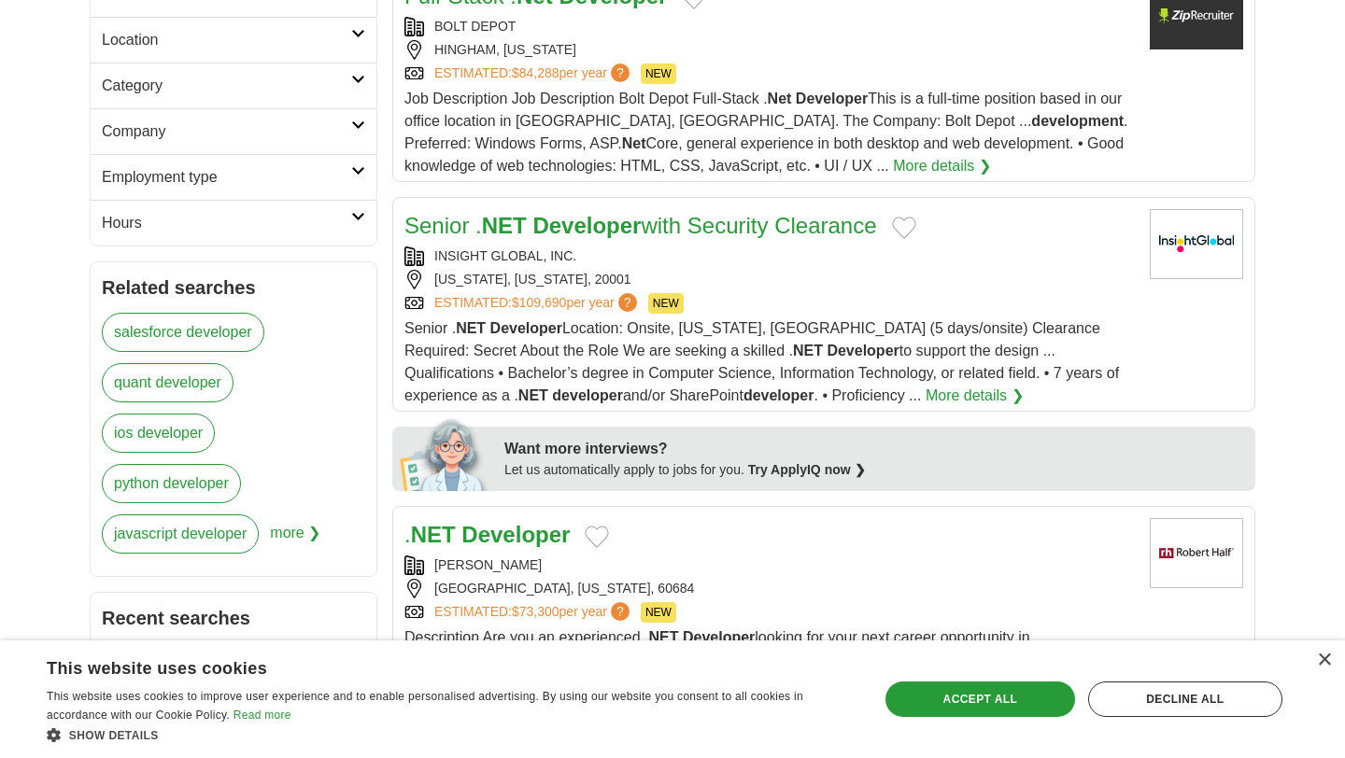
scroll to position [600, 0]
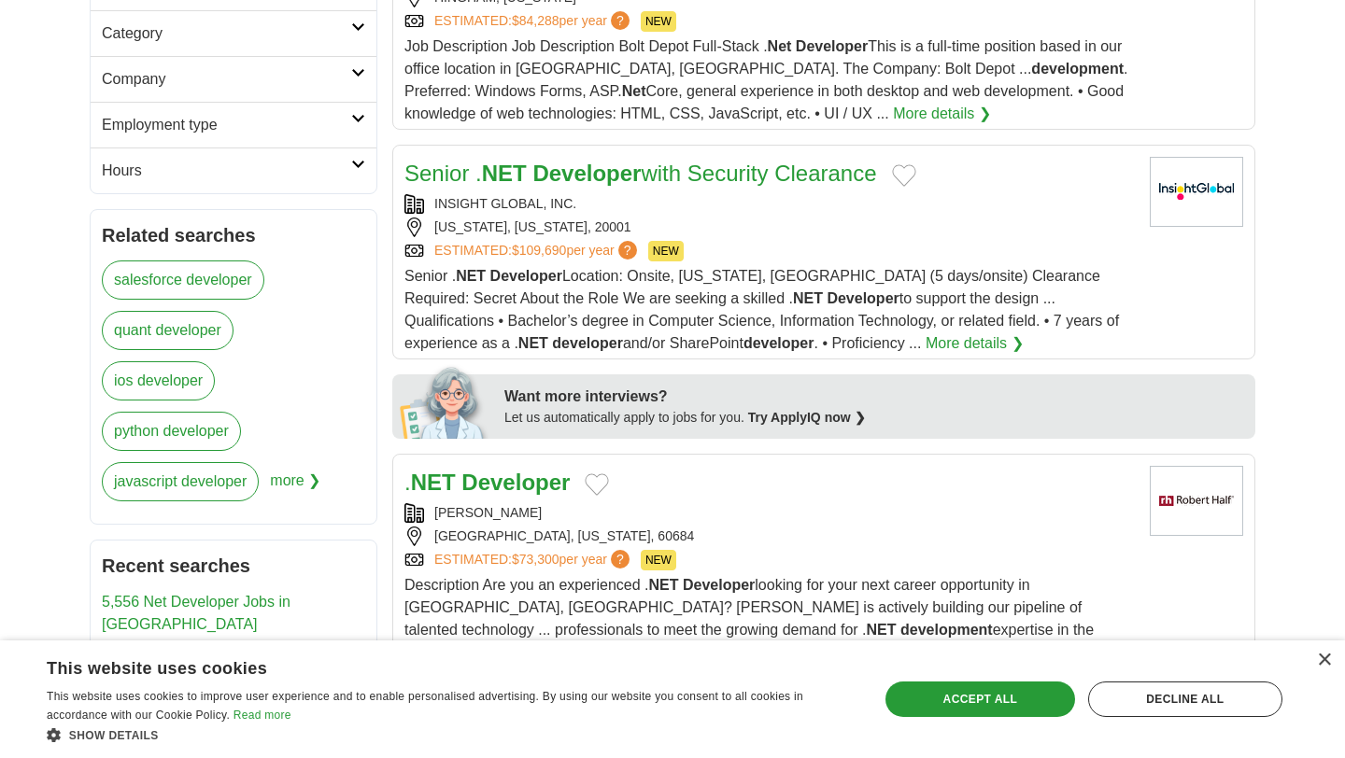
click at [237, 159] on link "Hours" at bounding box center [234, 171] width 286 height 46
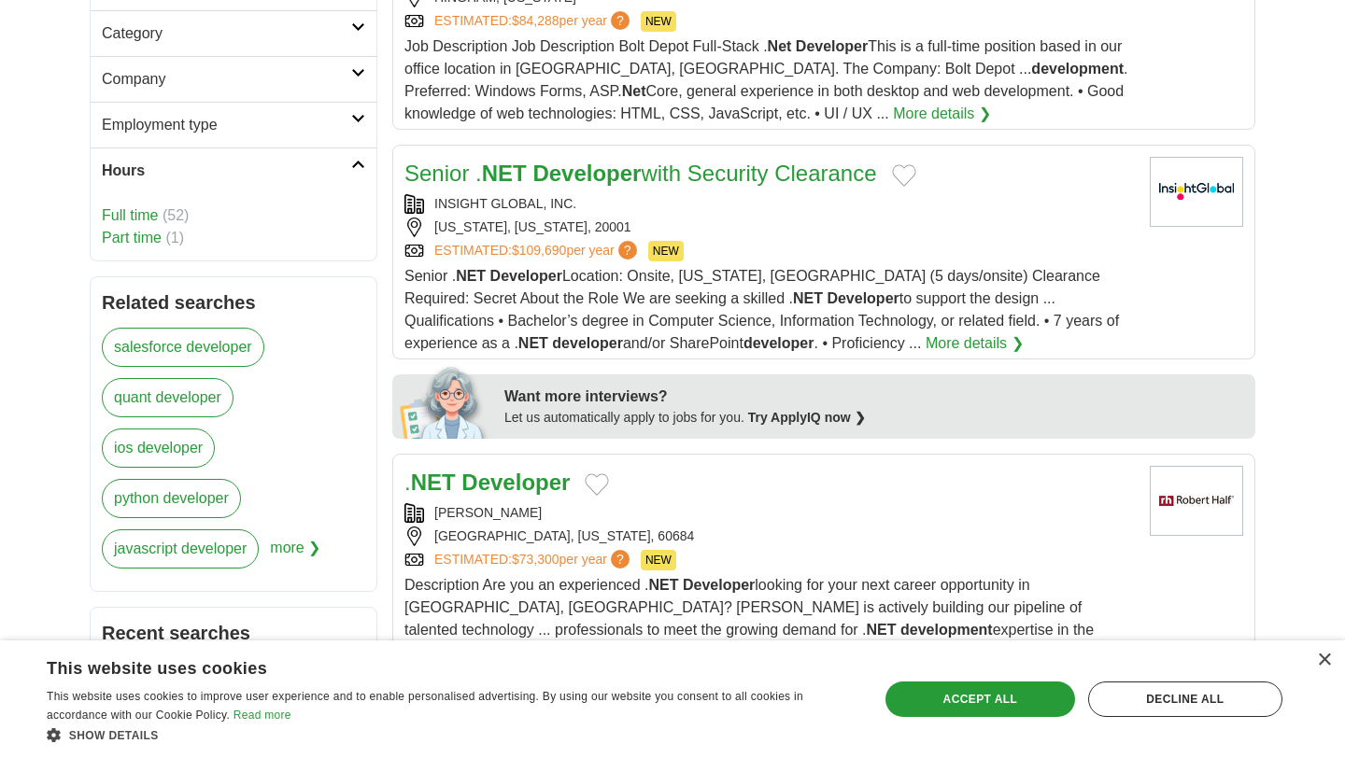
click at [237, 159] on link "Hours" at bounding box center [234, 171] width 286 height 46
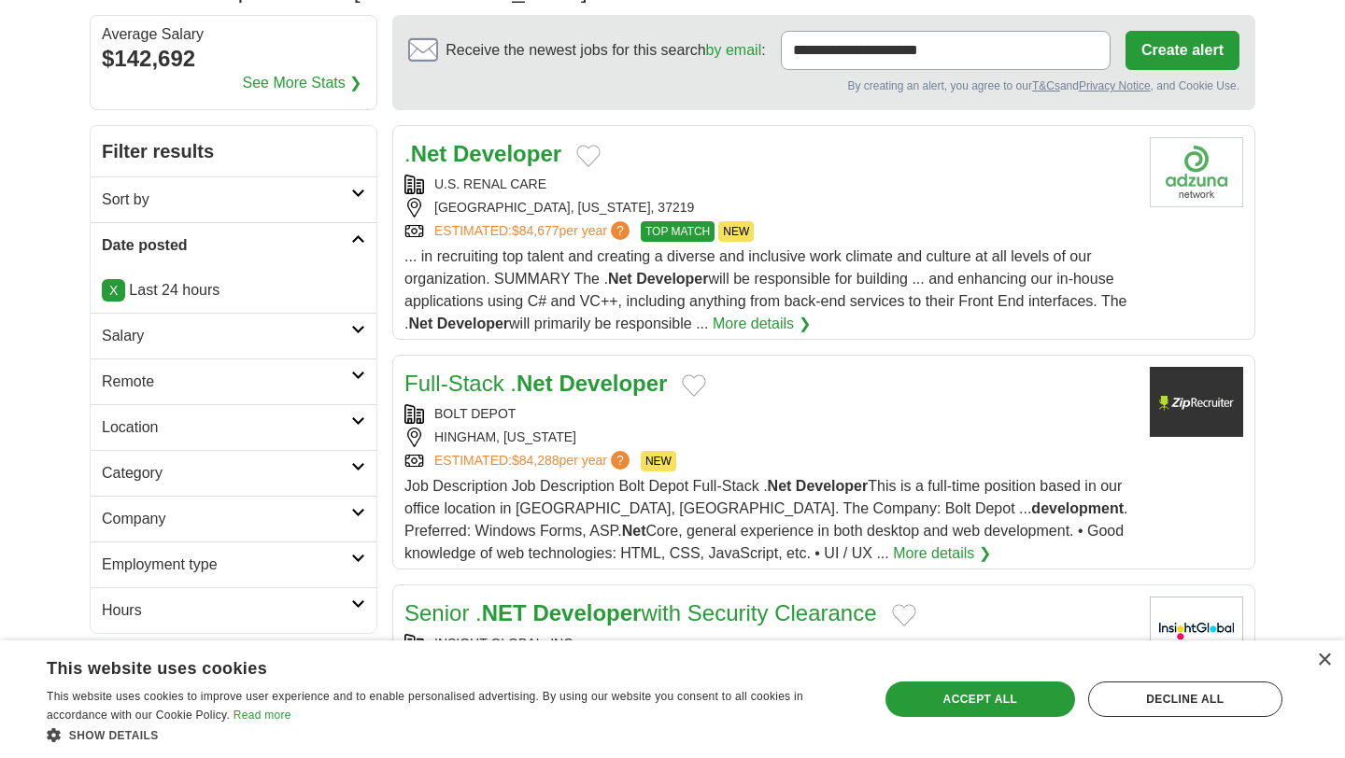
scroll to position [155, 0]
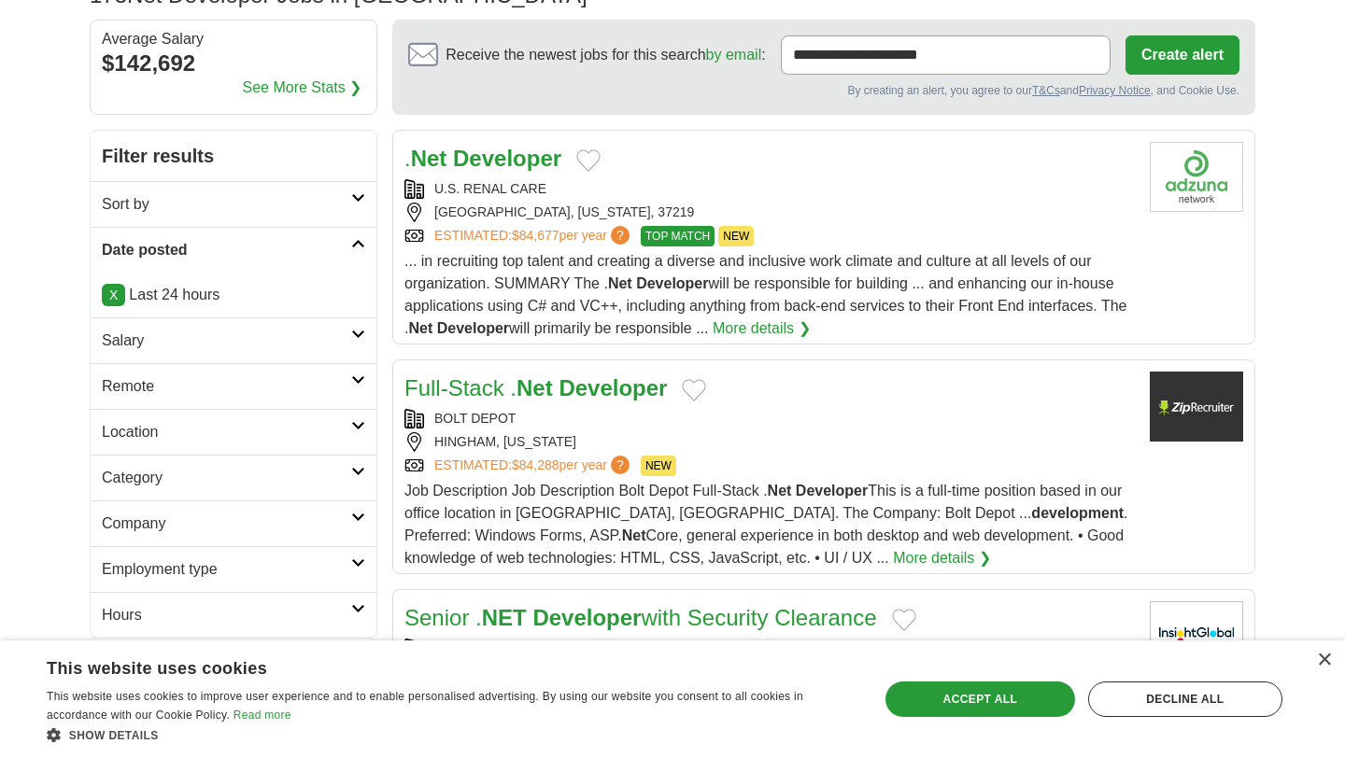
click at [729, 429] on div "BOLT DEPOT" at bounding box center [769, 419] width 730 height 20
